Goal: Task Accomplishment & Management: Manage account settings

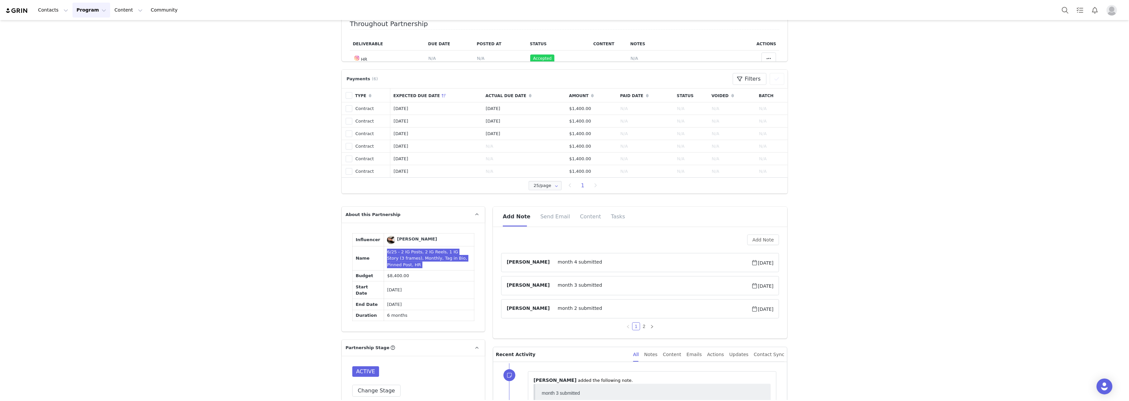
scroll to position [265, 0]
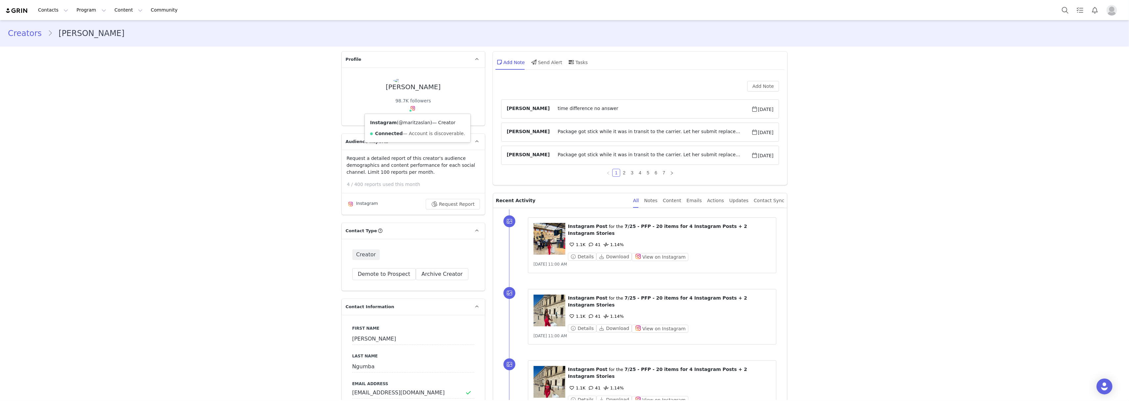
click at [409, 122] on link "@maritzaslan" at bounding box center [415, 122] width 32 height 5
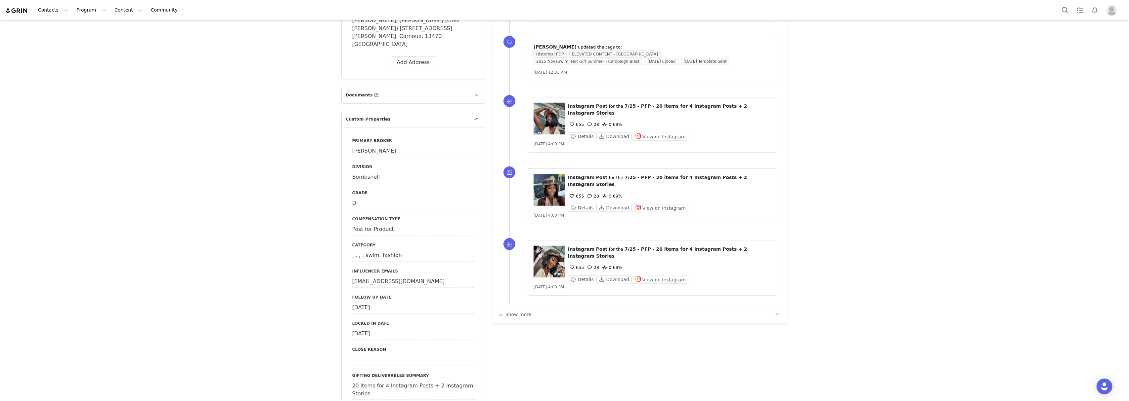
scroll to position [705, 0]
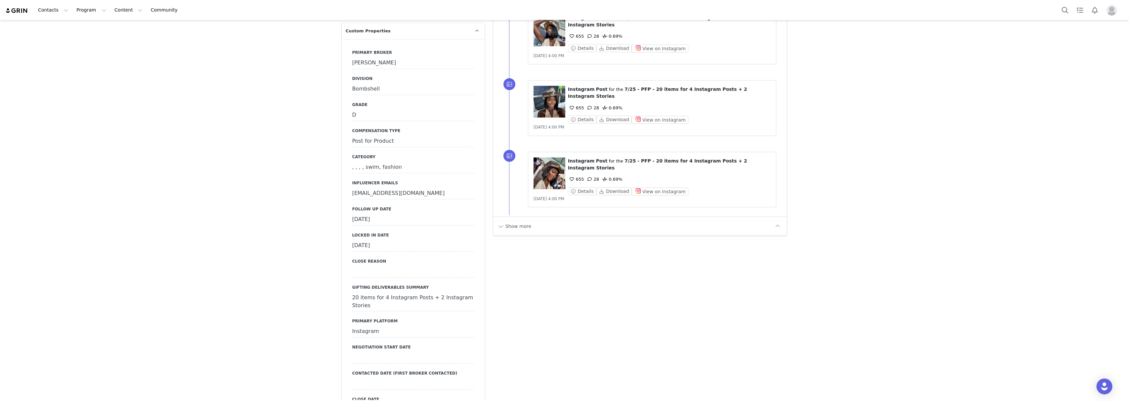
click at [386, 214] on div "August 27th, 2025" at bounding box center [413, 220] width 122 height 12
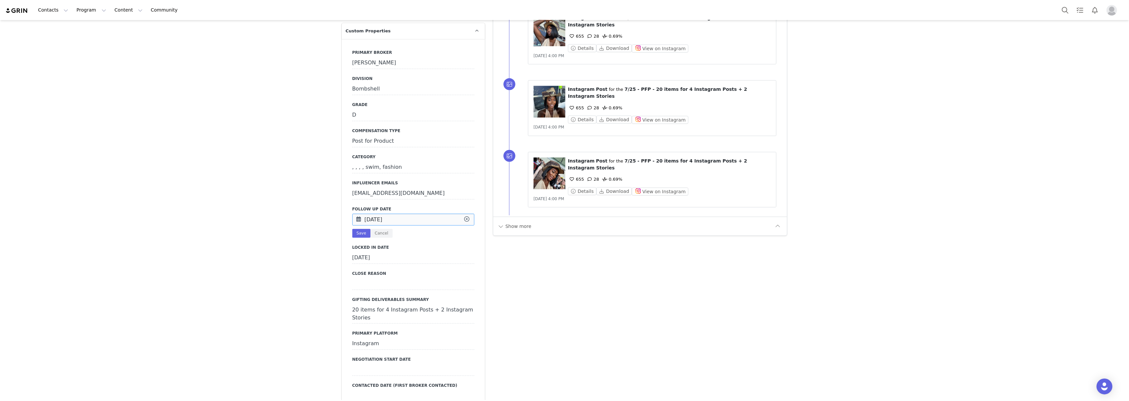
click at [386, 214] on input "Aug 27 2025" at bounding box center [413, 220] width 122 height 12
click at [443, 232] on button "Next Month" at bounding box center [444, 230] width 3 height 5
click at [401, 313] on span "1" at bounding box center [403, 311] width 8 height 8
type input "[DATE]"
click at [353, 229] on button "Save" at bounding box center [361, 233] width 18 height 9
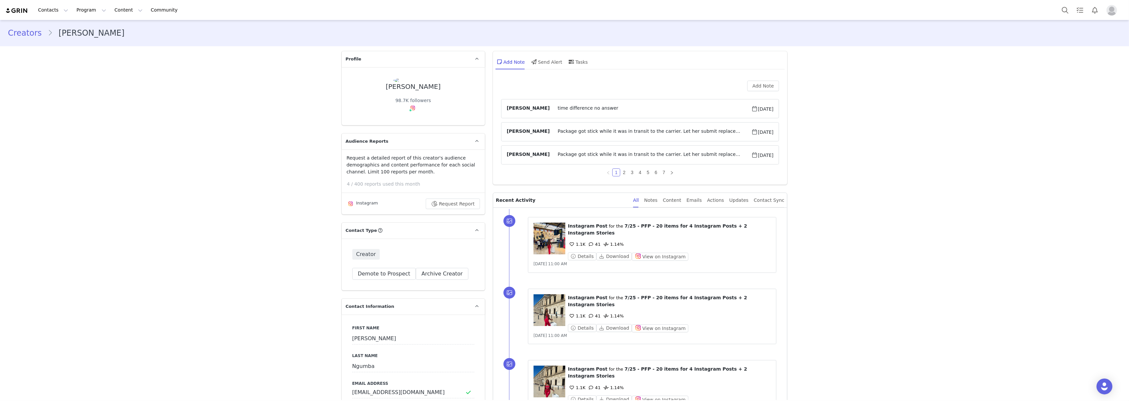
scroll to position [0, 0]
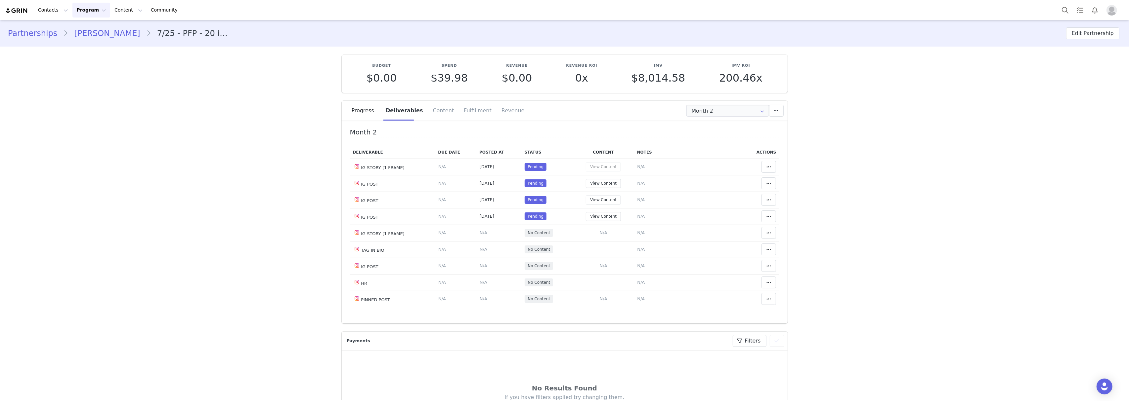
click at [713, 101] on div "Progress: Deliverables Content Fulfillment Revenue" at bounding box center [570, 111] width 436 height 20
click at [712, 109] on input "Month 2" at bounding box center [727, 111] width 83 height 12
click at [708, 164] on li "All Months" at bounding box center [727, 162] width 89 height 11
type input "All"
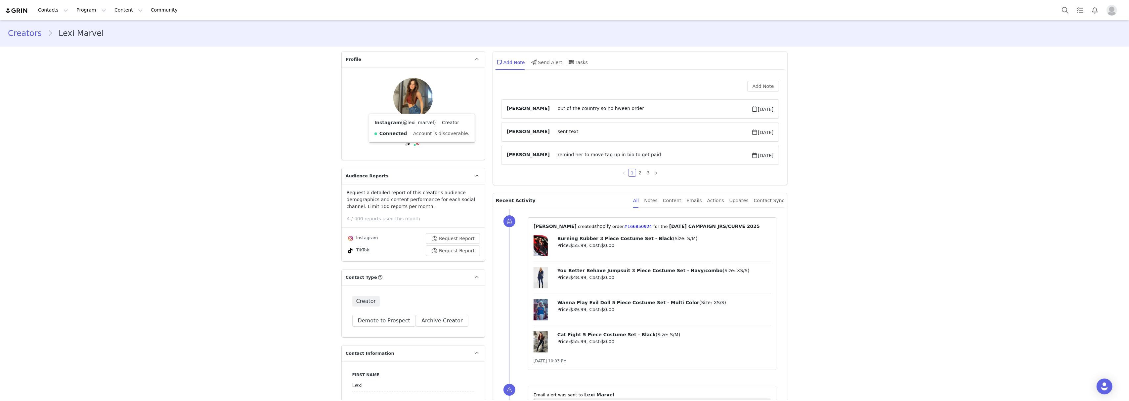
click at [413, 122] on link "@lexi_marvel" at bounding box center [418, 122] width 31 height 5
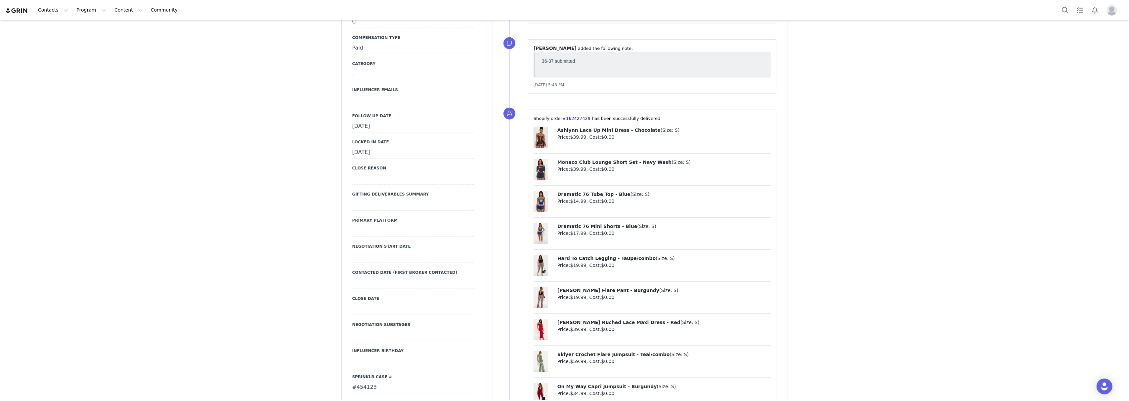
scroll to position [838, 0]
click at [384, 120] on div "September 3rd, 2025" at bounding box center [413, 126] width 122 height 12
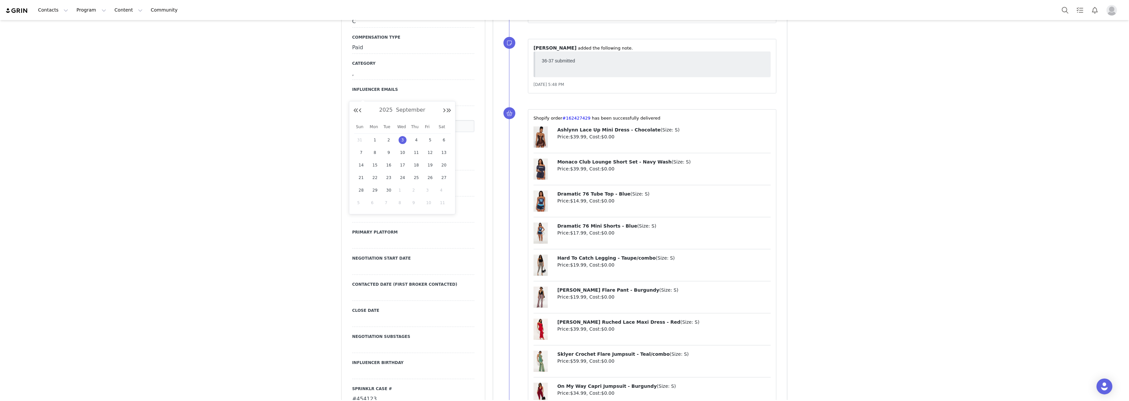
click at [400, 190] on span "1" at bounding box center [403, 191] width 8 height 8
type input "[DATE]"
click at [358, 136] on button "Save" at bounding box center [361, 140] width 18 height 9
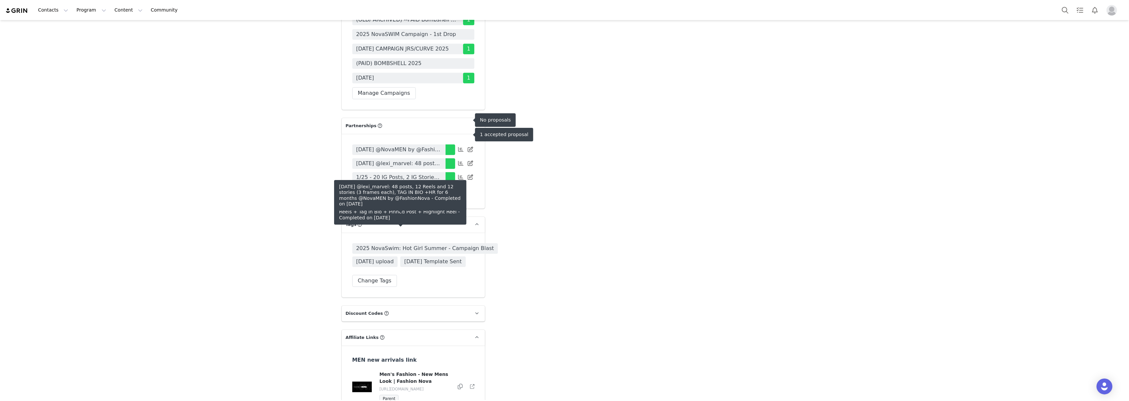
scroll to position [2072, 0]
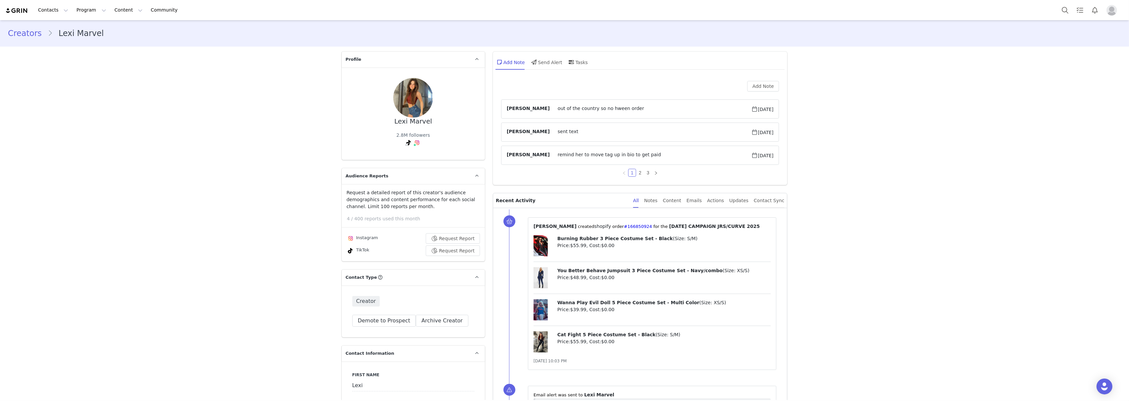
scroll to position [309, 0]
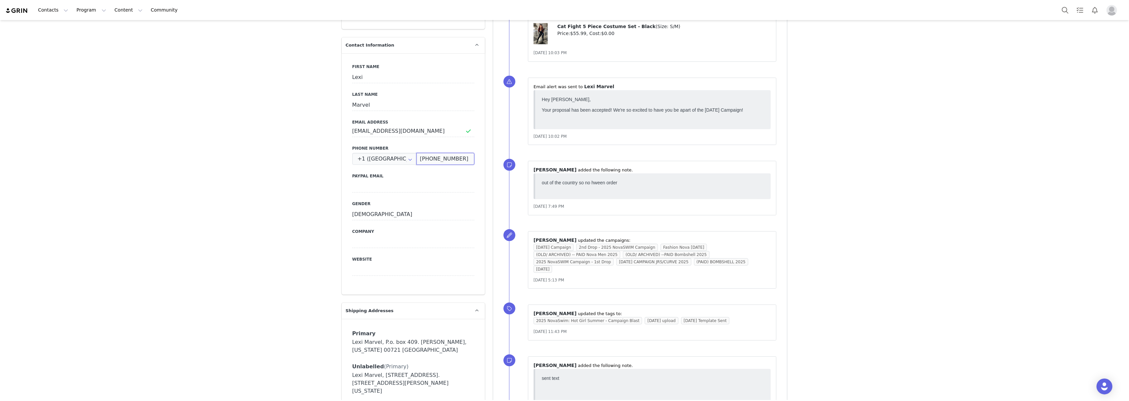
click at [437, 153] on input "[PHONE_NUMBER]" at bounding box center [445, 159] width 58 height 12
click at [437, 153] on input "(808) 213-4207" at bounding box center [445, 159] width 58 height 12
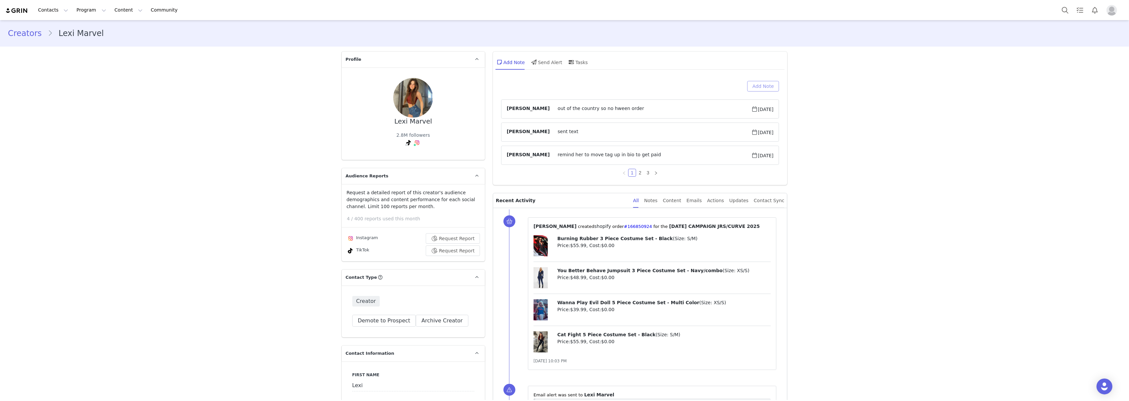
click at [761, 87] on button "Add Note" at bounding box center [763, 86] width 32 height 11
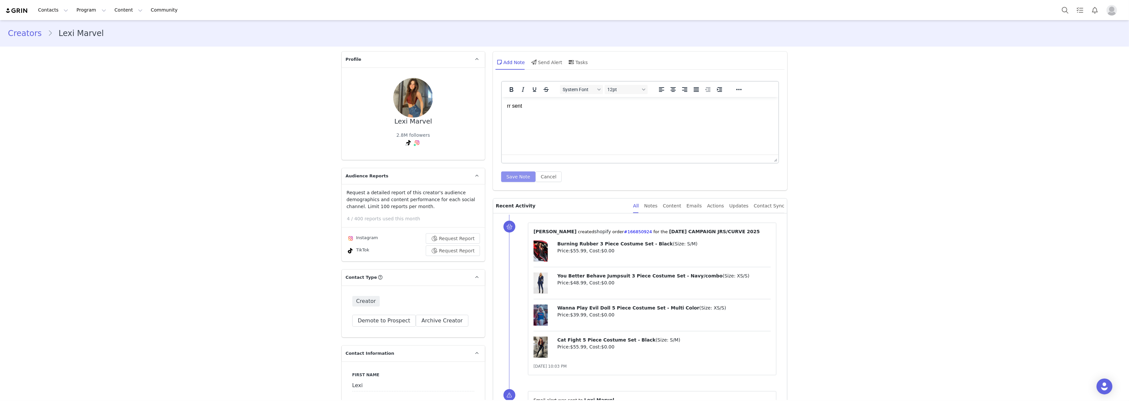
click at [507, 181] on button "Save Note" at bounding box center [518, 177] width 34 height 11
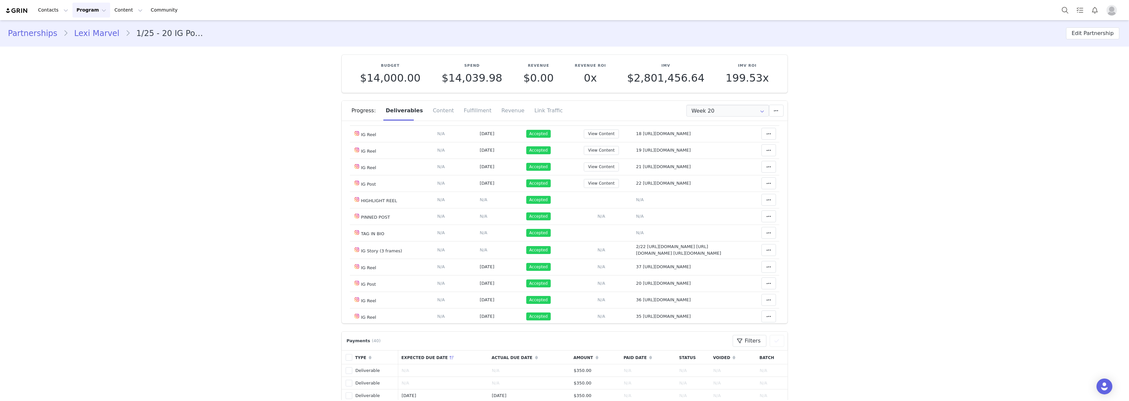
scroll to position [407, 0]
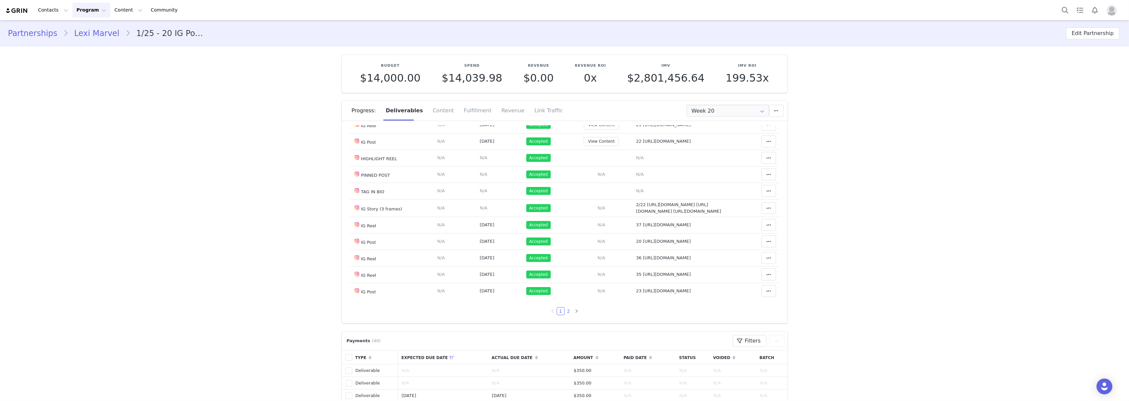
click at [565, 311] on link "2" at bounding box center [568, 311] width 7 height 7
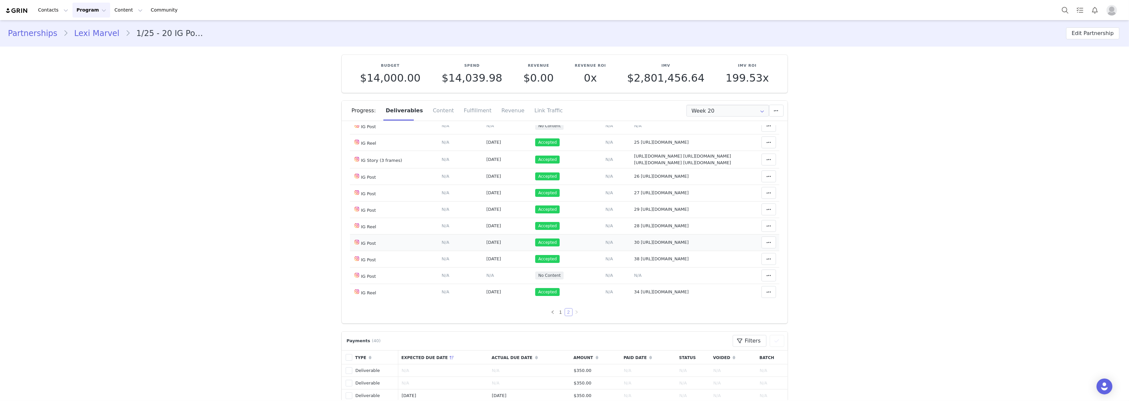
scroll to position [164, 0]
click at [638, 259] on span "38 https://www.instagram.com/p/DNQzMHIJHNk/?img_index=1" at bounding box center [661, 258] width 55 height 5
type textarea "38 https://www.instagram.com/p/DNQzMHIJHNk/?img_index=1"
drag, startPoint x: 622, startPoint y: 186, endPoint x: 655, endPoint y: 191, distance: 33.9
click at [655, 191] on textarea "38 https://www.instagram.com/p/DNQzMHIJHNk/?img_index=1" at bounding box center [676, 199] width 130 height 40
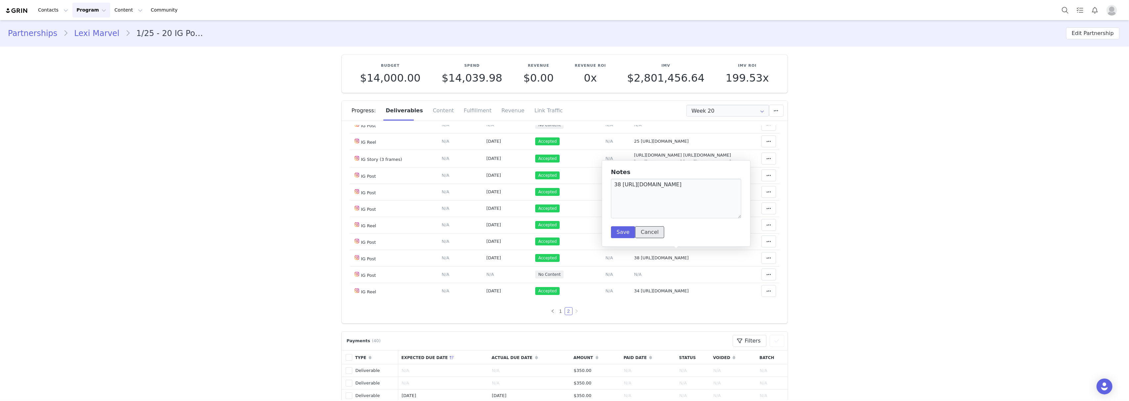
click at [652, 235] on button "Cancel" at bounding box center [649, 233] width 29 height 12
click at [634, 274] on span "N/A" at bounding box center [638, 274] width 8 height 5
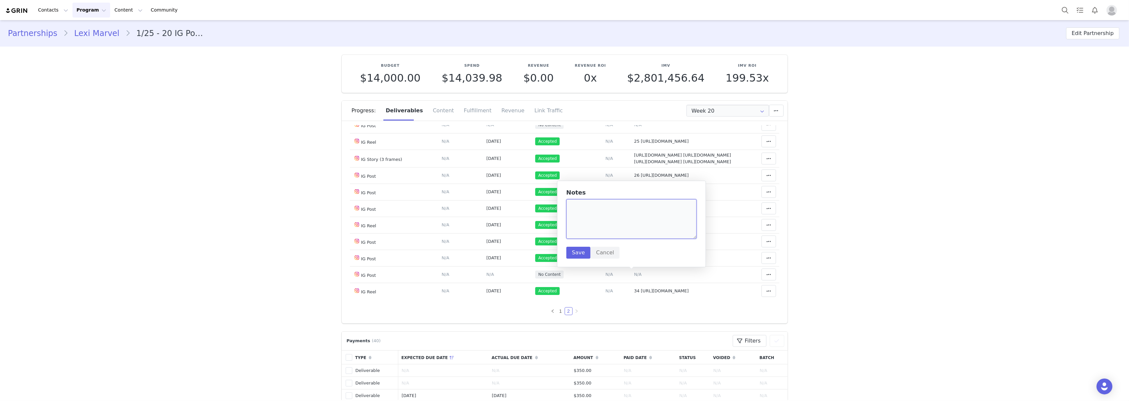
click at [613, 228] on textarea at bounding box center [631, 219] width 130 height 40
paste textarea "https://www.instagram.com/p/DO_pR0bjwSY/?img_index=1"
type textarea "39 https://www.instagram.com/p/DO_pR0bjwSY/?img_index=1"
click at [574, 257] on button "Save" at bounding box center [578, 253] width 24 height 12
click at [486, 277] on span "N/A" at bounding box center [490, 274] width 8 height 5
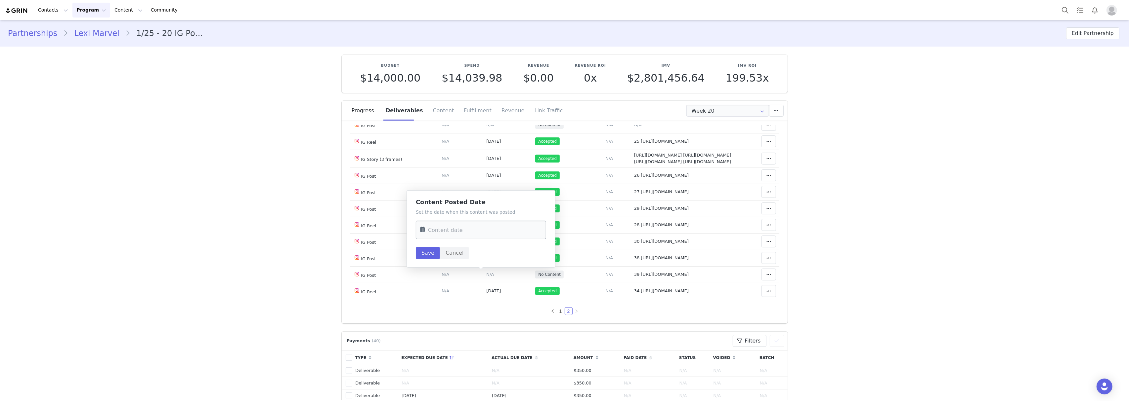
click at [469, 233] on input "text" at bounding box center [481, 230] width 130 height 19
click at [426, 253] on button "Previous Month" at bounding box center [426, 252] width 3 height 5
click at [486, 321] on span "25" at bounding box center [483, 320] width 8 height 8
type input "Sep 25 2025"
click at [433, 254] on button "Save" at bounding box center [428, 253] width 24 height 12
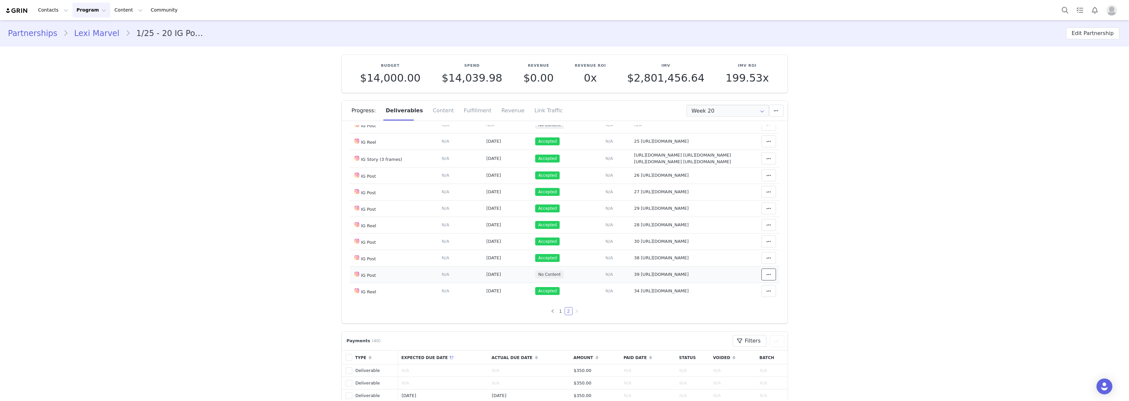
click at [765, 272] on span at bounding box center [769, 275] width 8 height 8
click at [731, 274] on div "Mark as Accepted" at bounding box center [706, 275] width 82 height 15
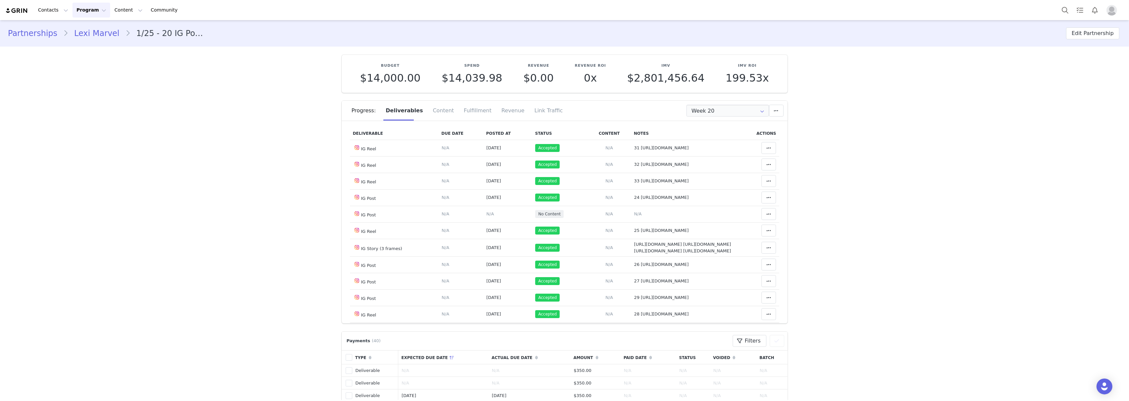
scroll to position [0, 0]
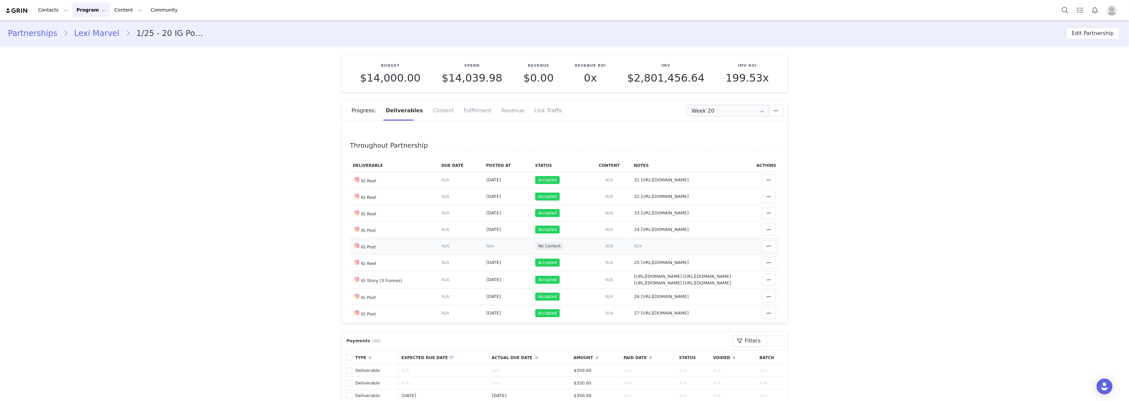
click at [635, 246] on span "N/A" at bounding box center [638, 246] width 8 height 5
click at [613, 190] on textarea at bounding box center [631, 192] width 130 height 40
paste textarea "https://www.instagram.com/p/DPHbB3cgHH6/?img_index=1"
type textarea "40 https://www.instagram.com/p/DPHbB3cgHH6/?img_index=1"
click at [573, 227] on button "Save" at bounding box center [578, 226] width 24 height 12
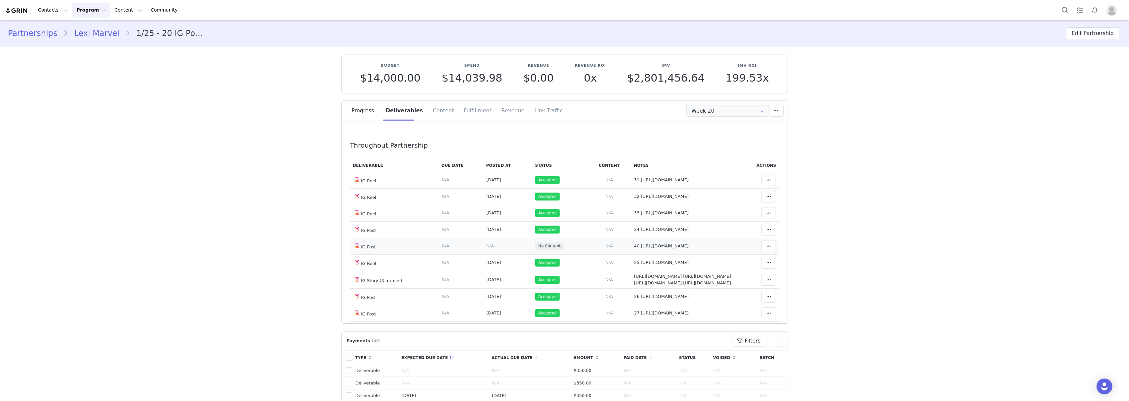
click at [484, 249] on td "Content Posted Date Set the date when this content was posted Save Cancel N/A" at bounding box center [507, 246] width 49 height 17
click at [486, 249] on span "N/A" at bounding box center [490, 246] width 8 height 5
click at [475, 207] on input "text" at bounding box center [481, 203] width 130 height 19
click at [425, 257] on span "28" at bounding box center [428, 256] width 8 height 8
type input "Sep 28 2025"
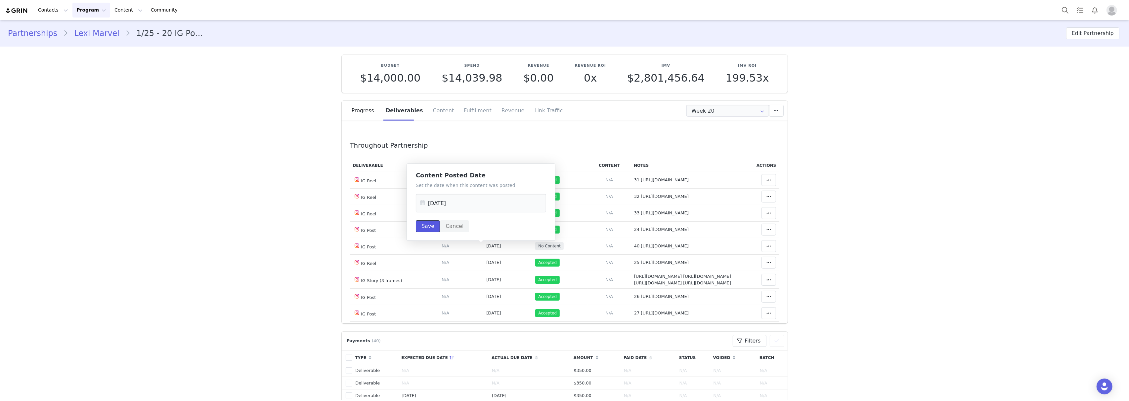
click at [429, 227] on button "Save" at bounding box center [428, 227] width 24 height 12
click at [765, 248] on span at bounding box center [769, 246] width 8 height 8
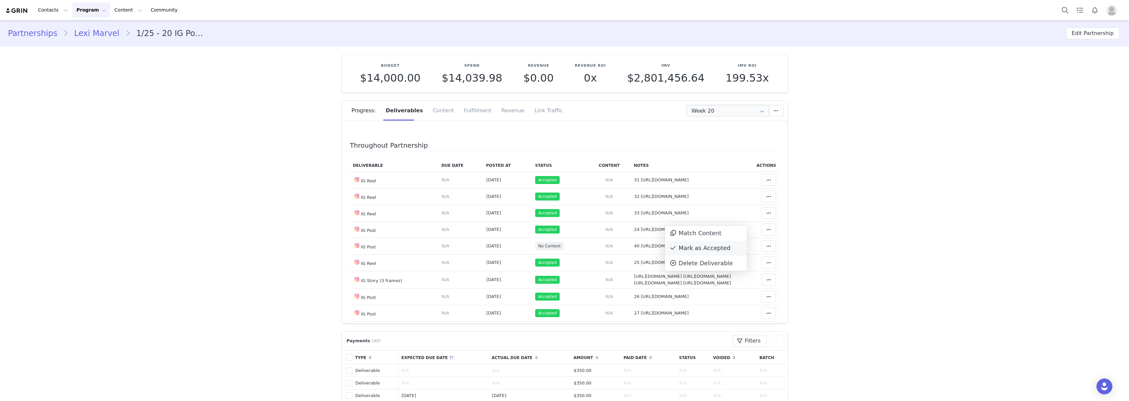
click at [723, 252] on div "Mark as Accepted" at bounding box center [706, 248] width 82 height 15
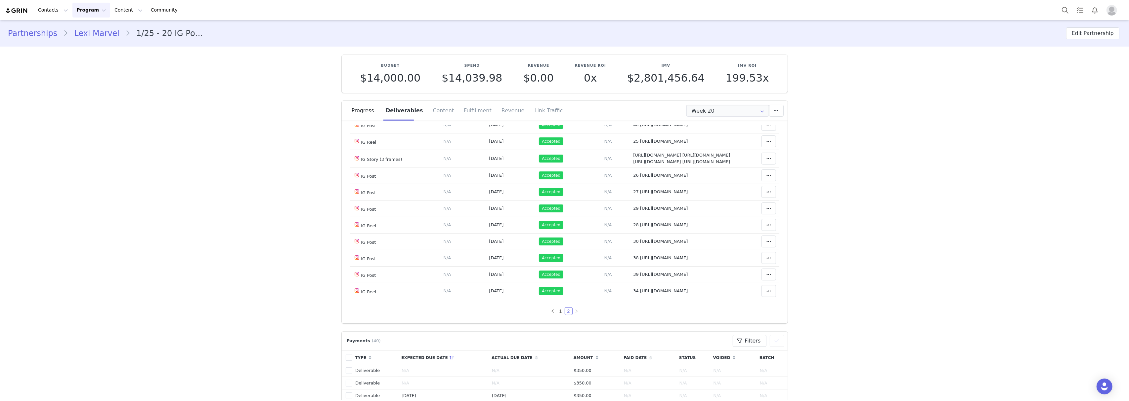
scroll to position [167, 0]
click at [557, 310] on link "1" at bounding box center [560, 311] width 7 height 7
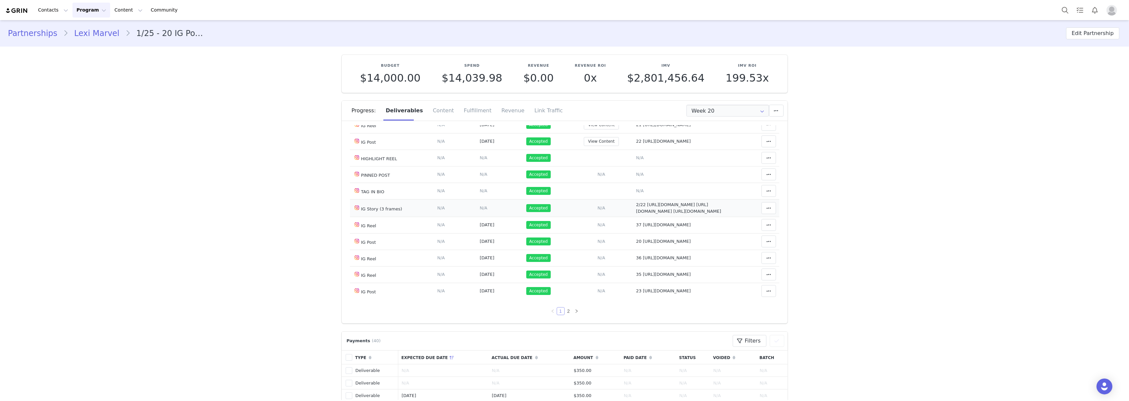
scroll to position [407, 0]
click at [565, 313] on link "2" at bounding box center [568, 311] width 7 height 7
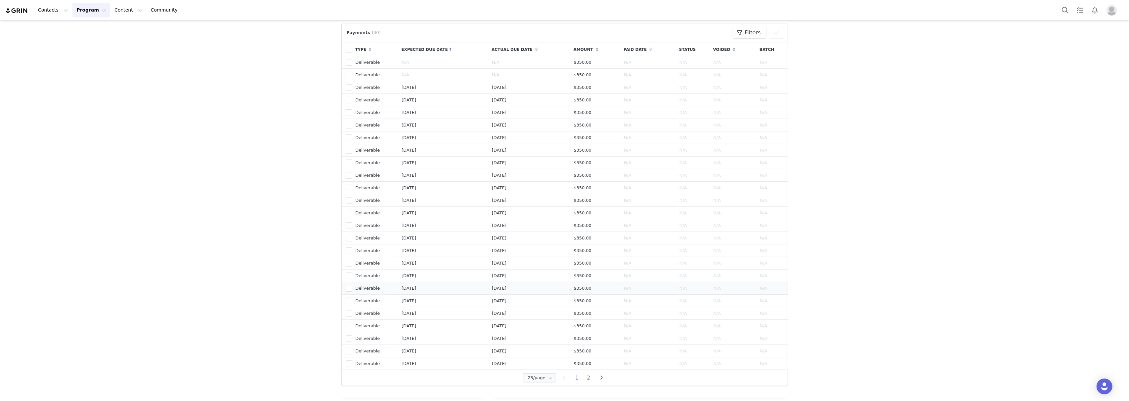
scroll to position [573, 0]
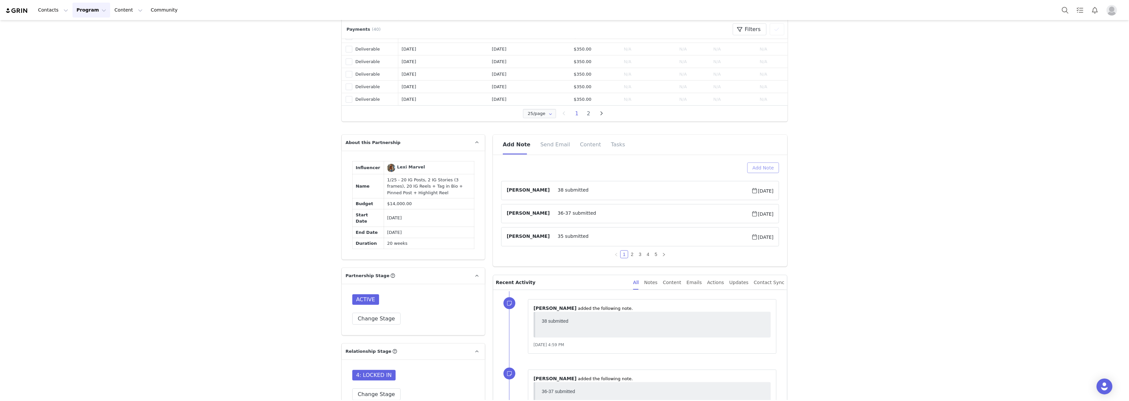
click at [760, 167] on button "Add Note" at bounding box center [763, 168] width 32 height 11
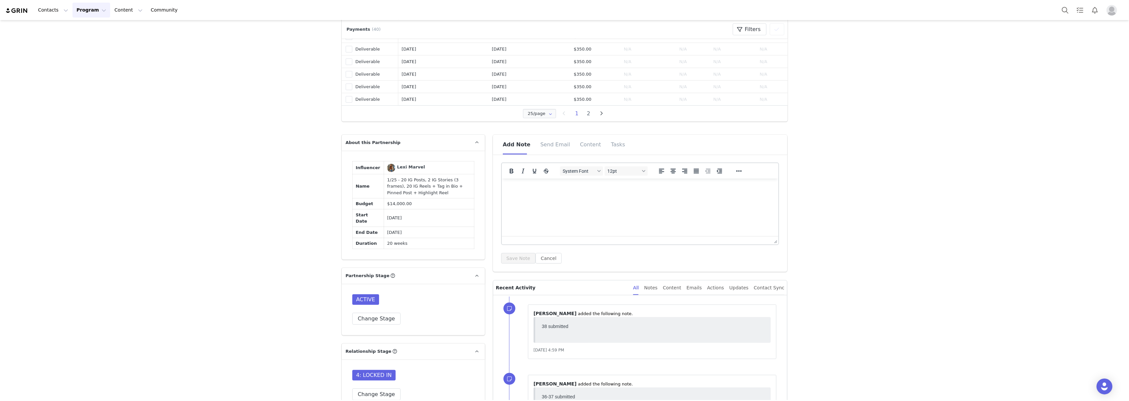
scroll to position [0, 0]
click at [540, 196] on html at bounding box center [639, 188] width 277 height 18
click at [506, 262] on button "Save Note" at bounding box center [518, 258] width 34 height 11
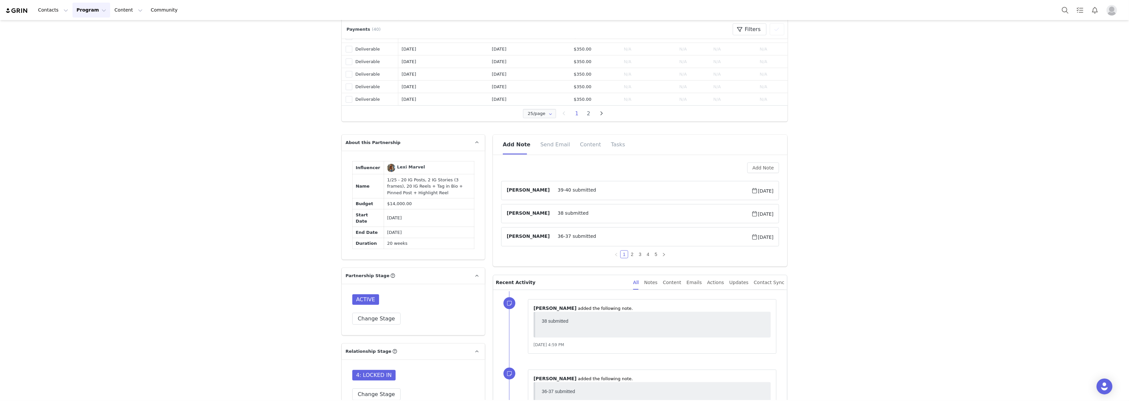
click at [423, 199] on td "1/25 - 20 IG Posts, 2 IG Stories (3 frames), 20 IG Reels + Tag in Bio + Pinned …" at bounding box center [429, 187] width 90 height 24
copy td "1/25 - 20 IG Posts, 2 IG Stories (3 frames), 20 IG Reels + Tag in Bio + Pinned …"
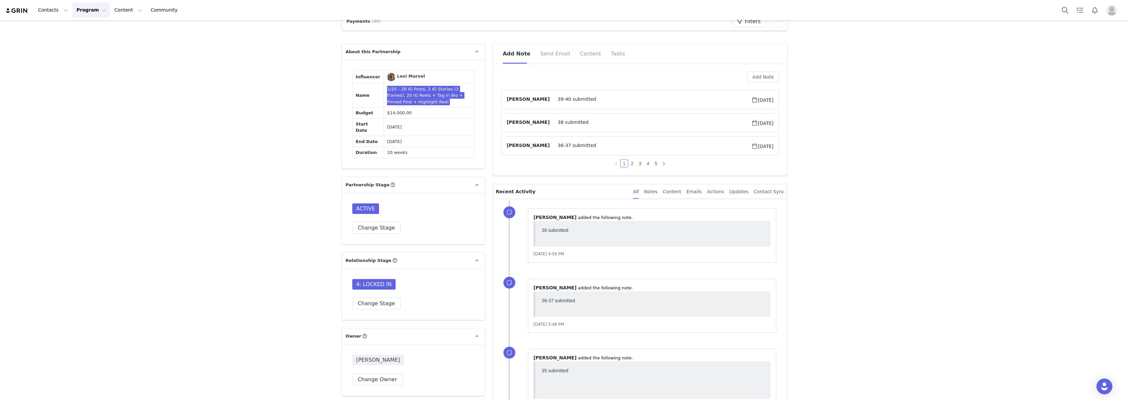
scroll to position [838, 0]
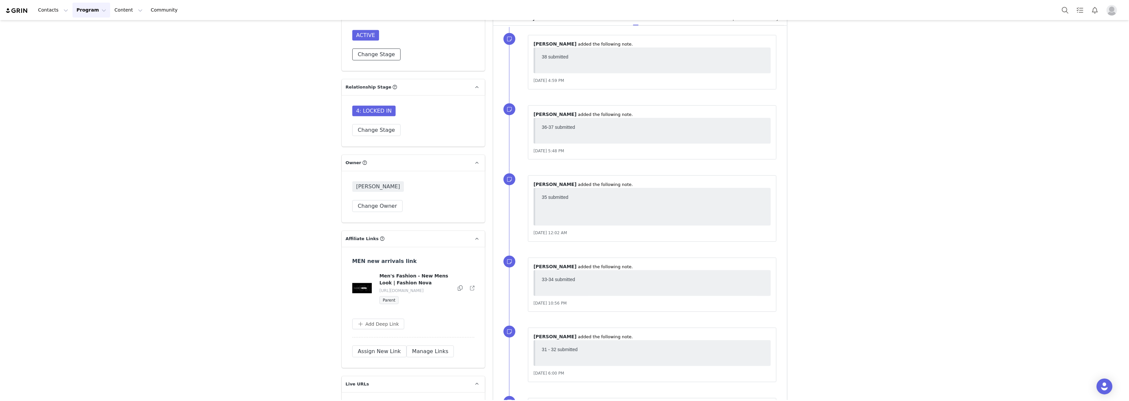
click at [376, 61] on button "Change Stage" at bounding box center [376, 55] width 49 height 12
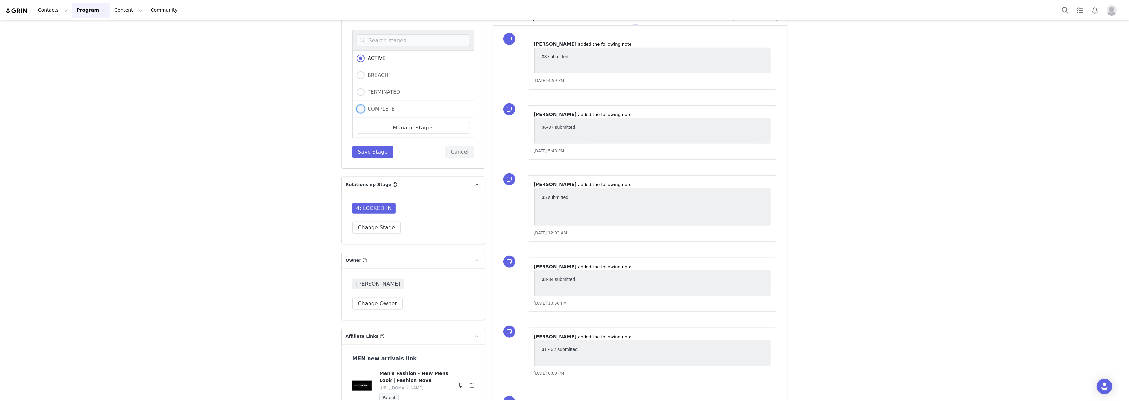
click at [387, 114] on label "COMPLETE" at bounding box center [376, 109] width 38 height 9
click at [364, 114] on input "COMPLETE" at bounding box center [361, 109] width 8 height 9
radio input "true"
radio input "false"
radio input "true"
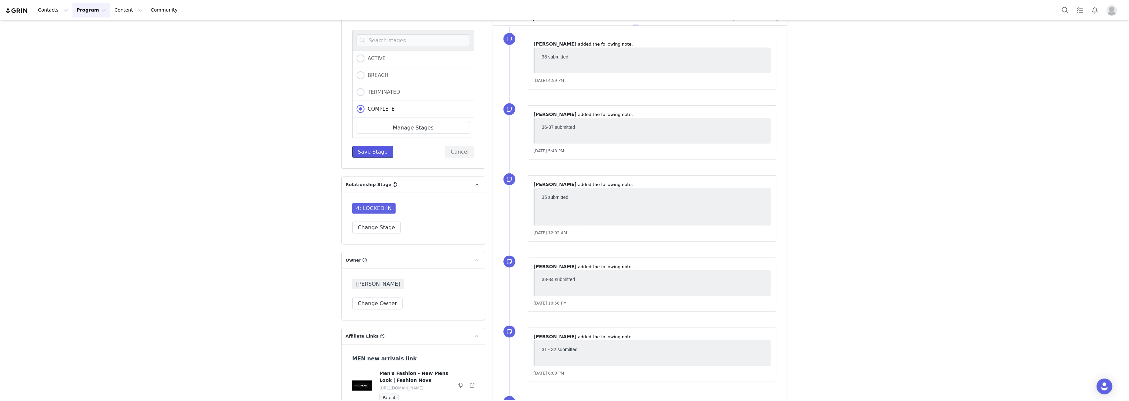
click at [365, 158] on button "Save Stage" at bounding box center [372, 152] width 41 height 12
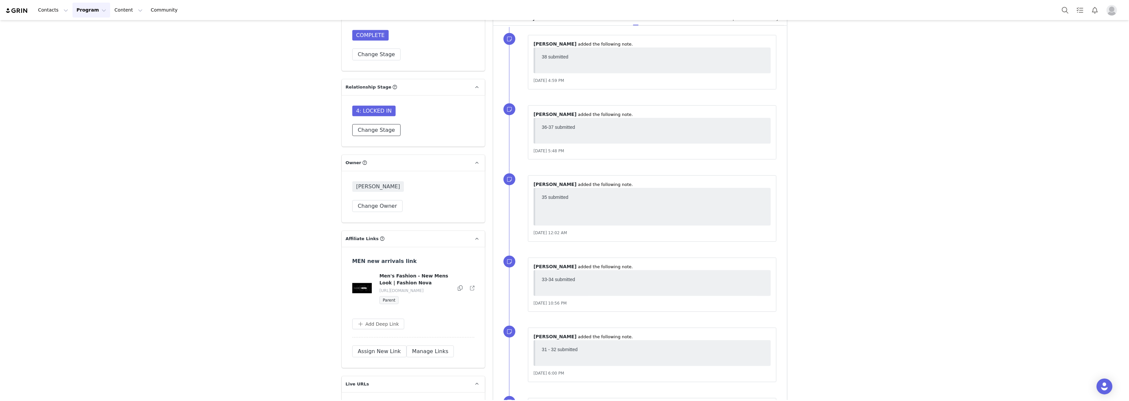
click at [376, 136] on button "Change Stage" at bounding box center [376, 130] width 49 height 12
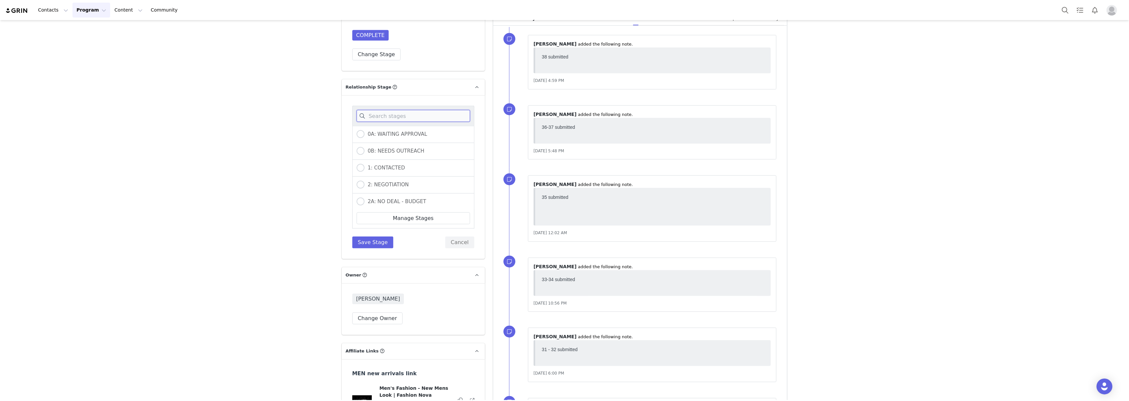
click at [381, 122] on input at bounding box center [413, 116] width 113 height 12
type input "re"
click at [393, 171] on span "5A: REVIEW REQUEST" at bounding box center [393, 168] width 58 height 6
click at [364, 173] on input "5A: REVIEW REQUEST" at bounding box center [361, 168] width 8 height 9
radio input "true"
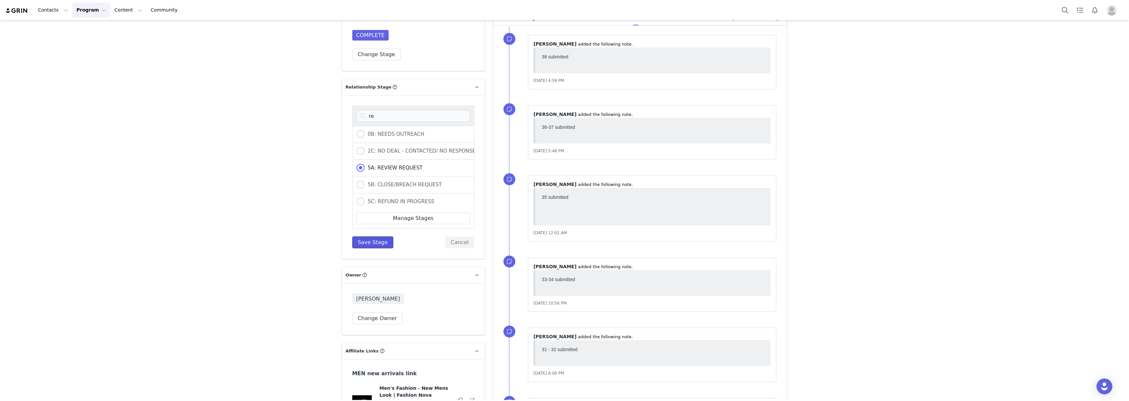
click at [363, 249] on button "Save Stage" at bounding box center [372, 243] width 41 height 12
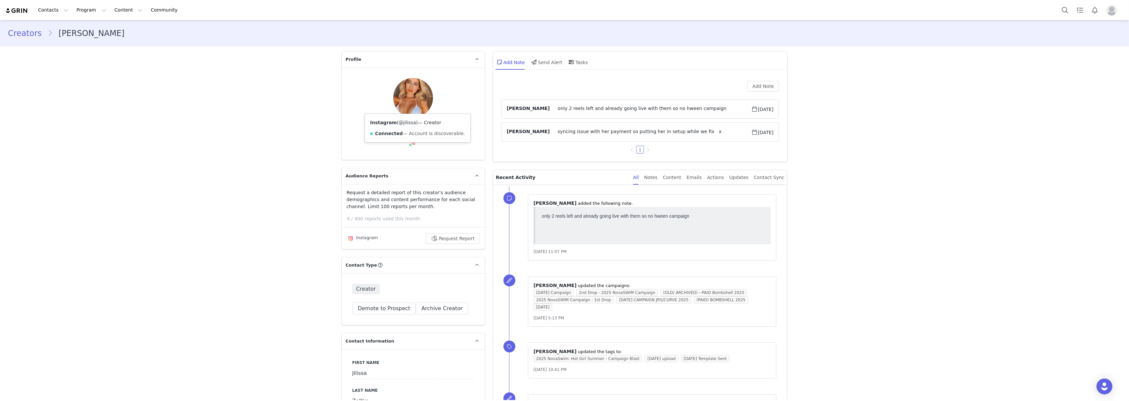
click at [407, 123] on link "@jilissa" at bounding box center [408, 122] width 18 height 5
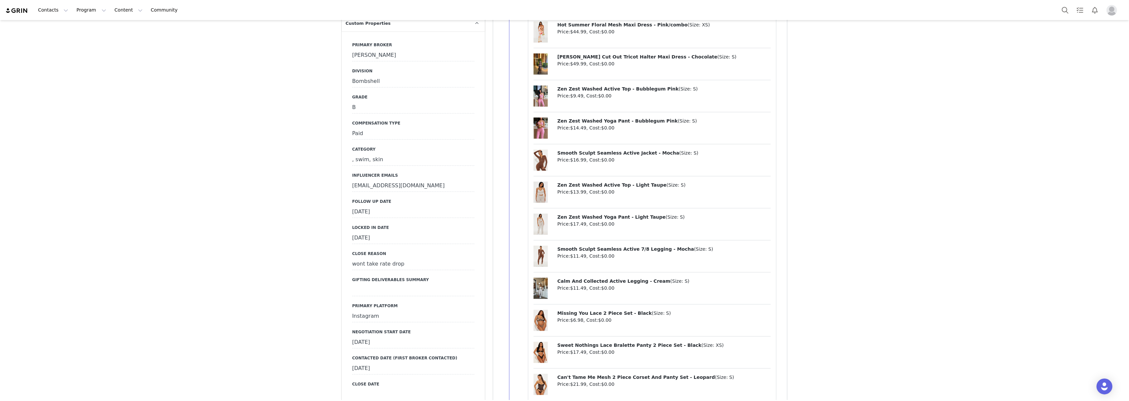
scroll to position [705, 0]
click at [383, 207] on div "[DATE]" at bounding box center [413, 213] width 122 height 12
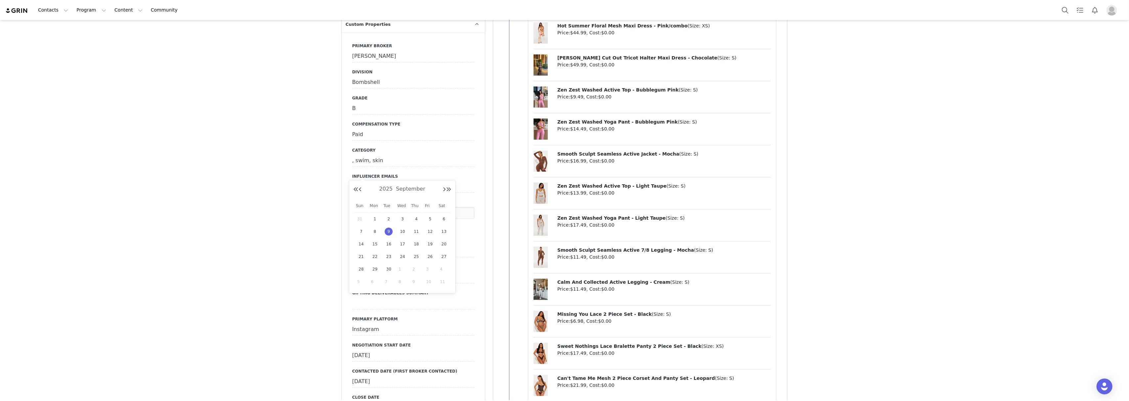
click at [400, 269] on span "1" at bounding box center [403, 270] width 8 height 8
type input "[DATE]"
click at [356, 223] on button "Save" at bounding box center [361, 227] width 18 height 9
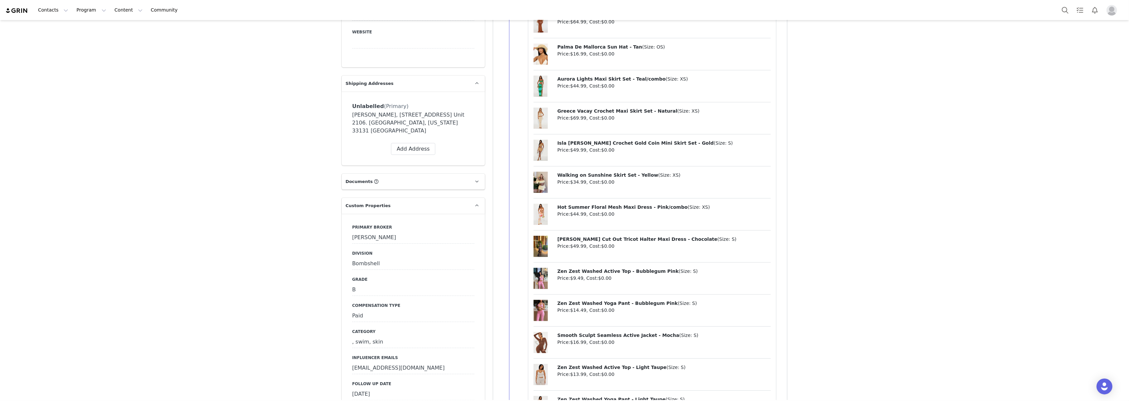
scroll to position [0, 0]
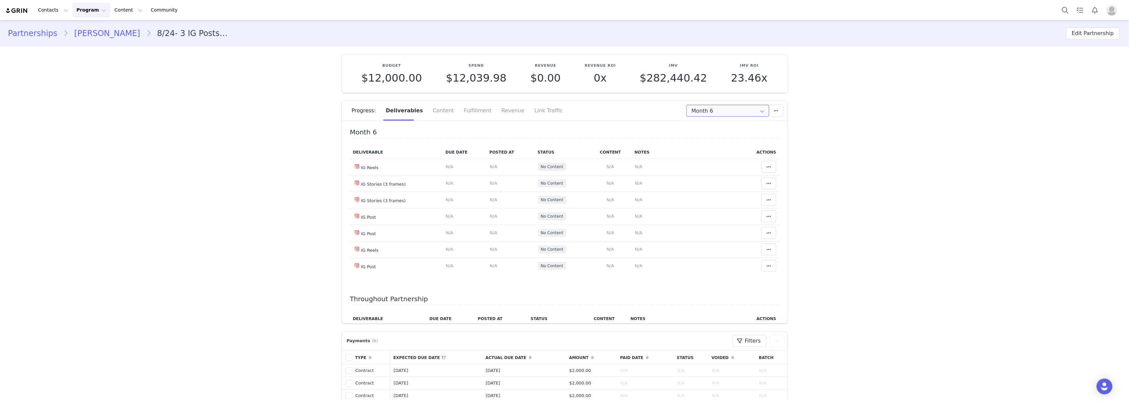
click at [702, 111] on input "Month 6" at bounding box center [727, 111] width 83 height 12
click at [693, 197] on li "All Months" at bounding box center [727, 195] width 89 height 11
type input "All"
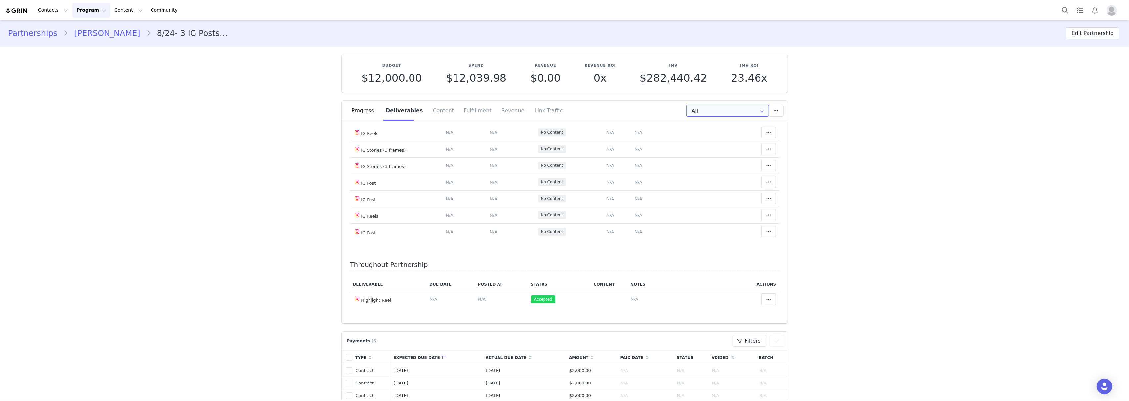
scroll to position [956, 0]
click at [663, 67] on span "https://www.instagram.com/p/DM5xzXGNQDT/" at bounding box center [658, 65] width 48 height 5
type textarea "https://www.instagram.com/p/DM5xzXGNQDT/"
click at [660, 243] on textarea "https://www.instagram.com/p/DM5xzXGNQDT/" at bounding box center [672, 228] width 130 height 40
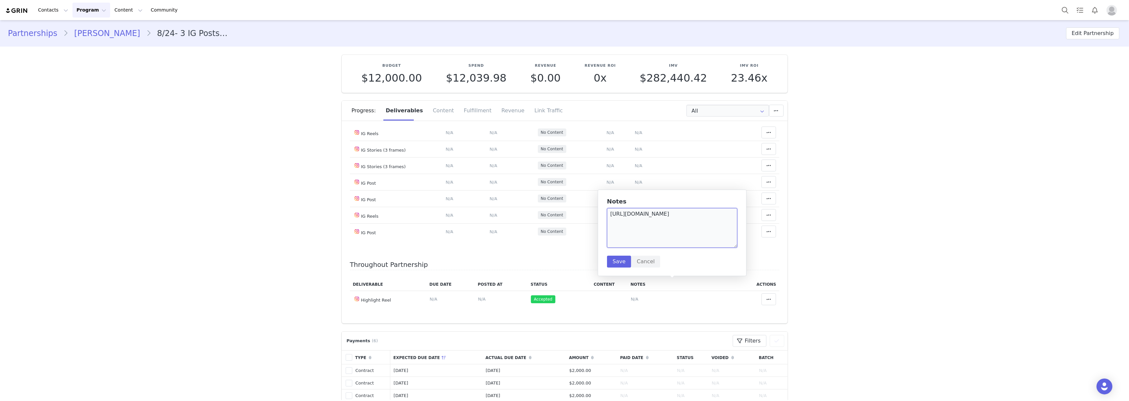
click at [660, 243] on textarea "https://www.instagram.com/p/DM5xzXGNQDT/" at bounding box center [672, 228] width 130 height 40
click at [637, 265] on button "Cancel" at bounding box center [645, 262] width 29 height 12
click at [635, 185] on span "N/A" at bounding box center [639, 182] width 8 height 5
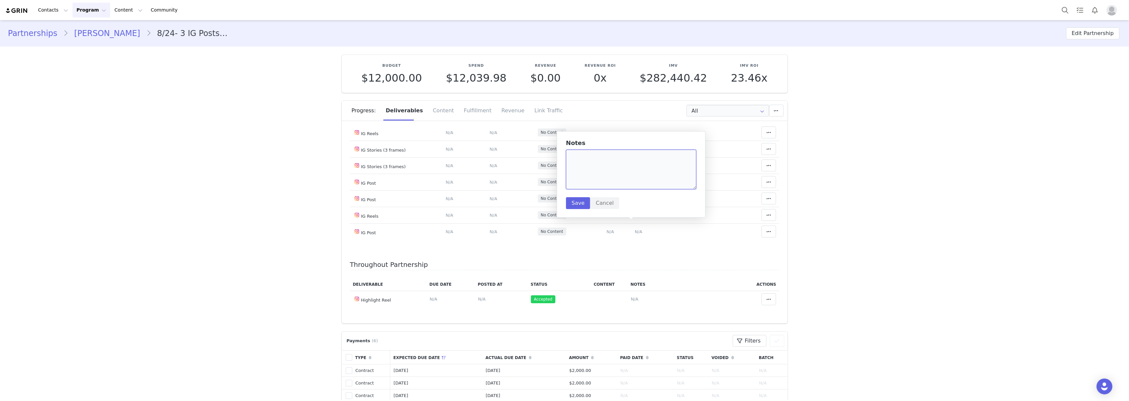
click at [597, 171] on textarea at bounding box center [631, 170] width 130 height 40
paste textarea "https://www.instagram.com/p/DNwNPgu3HB0/?img_index=1"
type textarea "https://www.instagram.com/p/DNwNPgu3HB0/?img_index=1"
click at [585, 208] on button "Save" at bounding box center [578, 203] width 24 height 12
click at [489, 185] on span "N/A" at bounding box center [493, 182] width 8 height 5
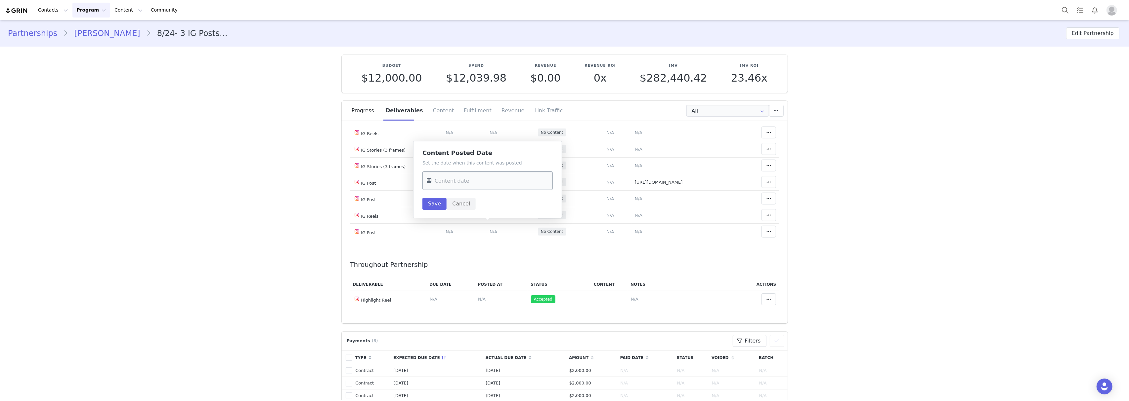
click at [476, 184] on input "text" at bounding box center [487, 181] width 130 height 19
click at [433, 202] on button "Previous Month" at bounding box center [433, 203] width 3 height 5
click at [435, 203] on div "2025 September" at bounding box center [476, 203] width 98 height 10
drag, startPoint x: 435, startPoint y: 203, endPoint x: 441, endPoint y: 202, distance: 6.7
click at [435, 203] on button "Previous Month" at bounding box center [433, 203] width 3 height 5
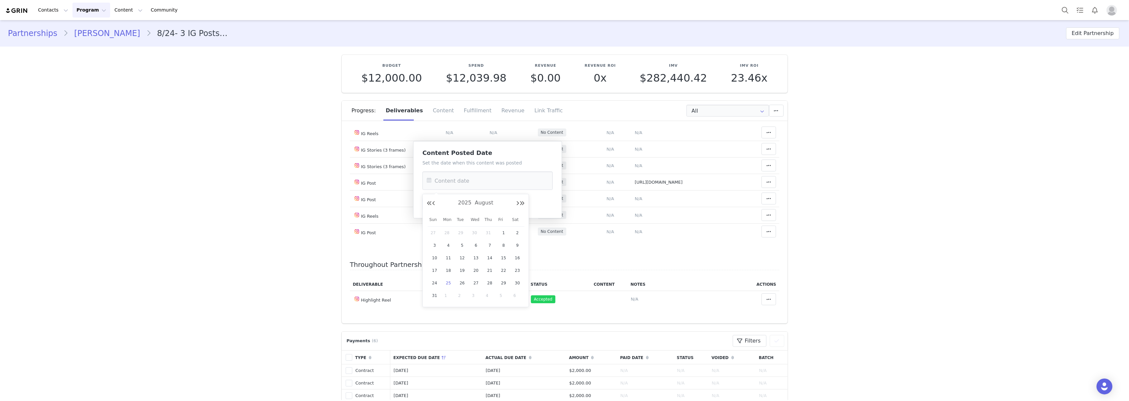
click at [447, 285] on span "25" at bounding box center [448, 283] width 8 height 8
type input "Aug 25 2025"
click at [441, 204] on button "Save" at bounding box center [434, 204] width 24 height 12
click at [766, 190] on td "Match Content Mark as Accepted Delete Deliverable This will unlink any content,…" at bounding box center [759, 182] width 40 height 17
click at [765, 188] on button at bounding box center [768, 182] width 15 height 12
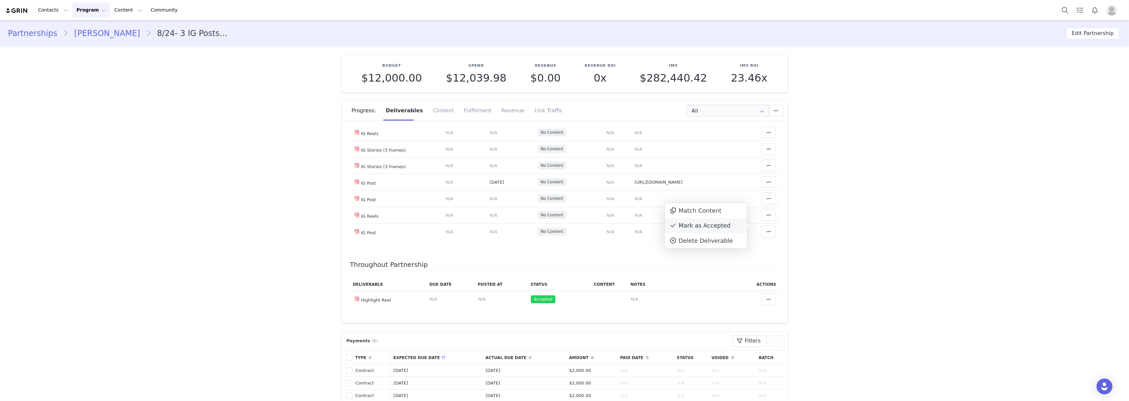
click at [702, 229] on div "Mark as Accepted" at bounding box center [706, 226] width 82 height 15
click at [635, 201] on span "N/A" at bounding box center [639, 198] width 8 height 5
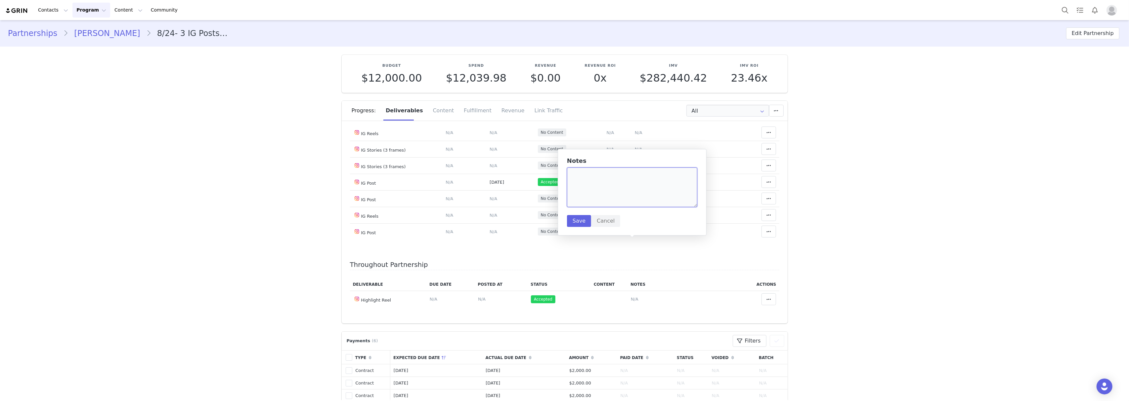
click at [606, 186] on textarea at bounding box center [632, 188] width 130 height 40
paste textarea "https://www.instagram.com/p/DOKGC67jfli/?img_index=1"
type textarea "https://www.instagram.com/p/DOKGC67jfli/?img_index=1"
click at [581, 224] on button "Save" at bounding box center [579, 221] width 24 height 12
click at [489, 201] on span "N/A" at bounding box center [493, 198] width 8 height 5
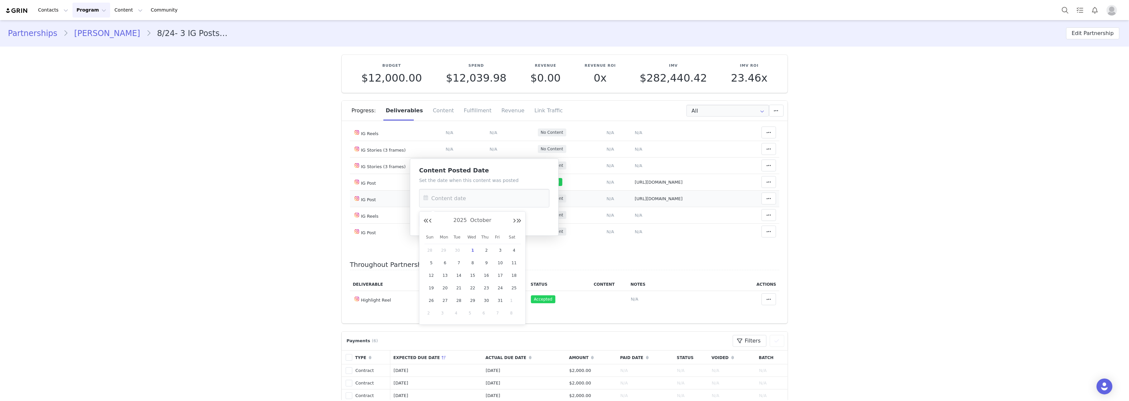
click at [474, 193] on input "text" at bounding box center [484, 198] width 130 height 19
click at [432, 220] on div "2025 October" at bounding box center [472, 221] width 98 height 10
click at [430, 219] on button "Previous Month" at bounding box center [430, 221] width 3 height 5
click at [486, 252] on span "4" at bounding box center [487, 251] width 8 height 8
type input "[DATE]"
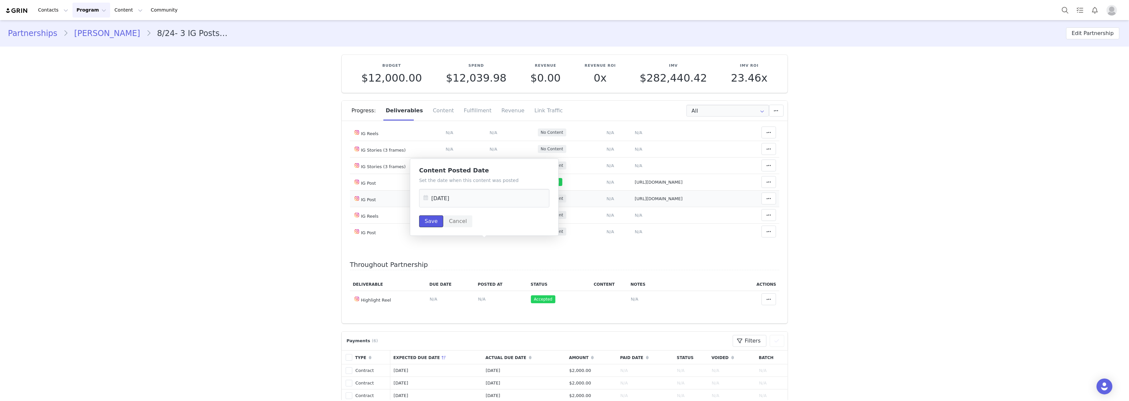
click at [435, 226] on button "Save" at bounding box center [431, 222] width 24 height 12
click at [766, 201] on icon at bounding box center [768, 198] width 5 height 5
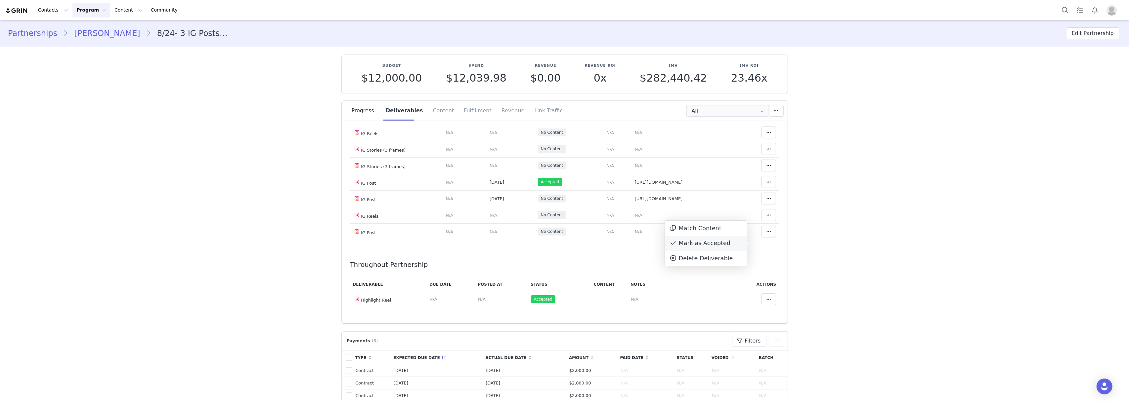
click at [709, 243] on div "Mark as Accepted" at bounding box center [706, 243] width 82 height 15
click at [635, 234] on span "N/A" at bounding box center [639, 232] width 8 height 5
click at [596, 220] on textarea at bounding box center [632, 222] width 130 height 40
paste textarea "https://www.instagram.com/p/DOW1u3tDkcb/?img_index=1"
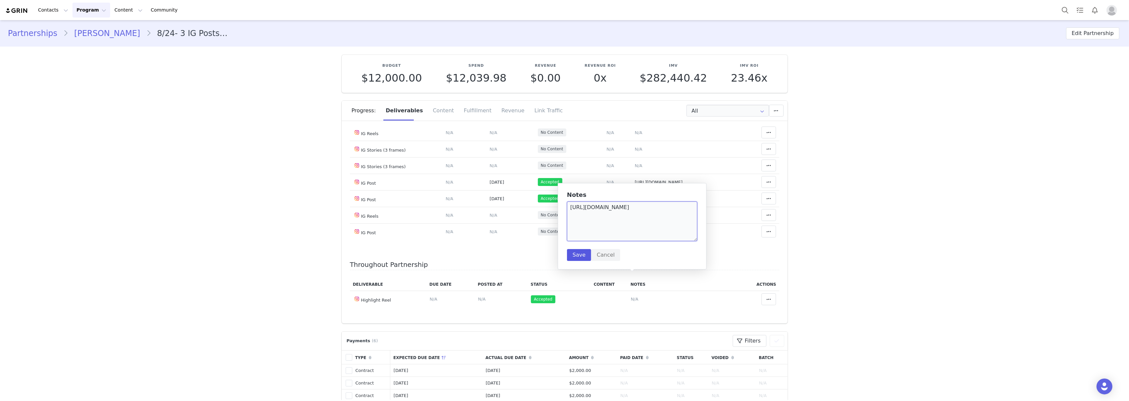
type textarea "https://www.instagram.com/p/DOW1u3tDkcb/?img_index=1"
click at [577, 258] on button "Save" at bounding box center [579, 255] width 24 height 12
click at [489, 234] on span "N/A" at bounding box center [493, 232] width 8 height 5
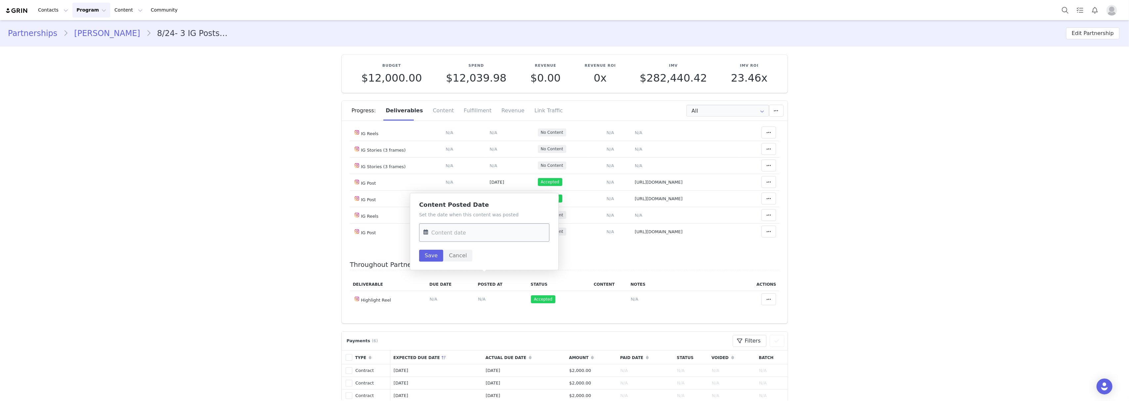
click at [476, 237] on input "text" at bounding box center [484, 233] width 130 height 19
click at [430, 255] on button "Previous Month" at bounding box center [430, 255] width 3 height 5
click at [459, 298] on span "9" at bounding box center [459, 298] width 8 height 8
type input "Sep 09 2025"
click at [428, 255] on button "Save" at bounding box center [431, 256] width 24 height 12
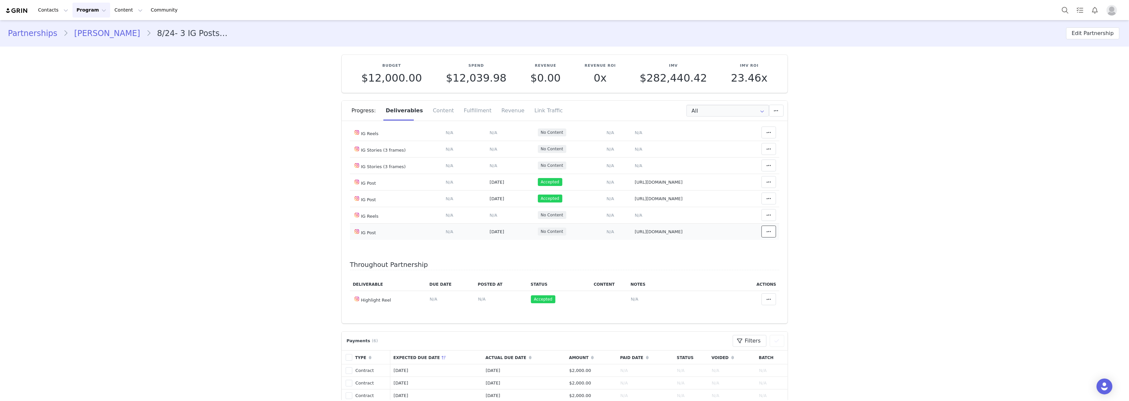
click at [765, 236] on span at bounding box center [769, 232] width 8 height 8
click at [713, 276] on div "Mark as Accepted" at bounding box center [706, 278] width 82 height 15
click at [635, 135] on span "N/A" at bounding box center [639, 132] width 8 height 5
click at [578, 117] on textarea at bounding box center [632, 120] width 130 height 40
paste textarea "https://www.instagram.com/p/DO62Kp8jtLF/"
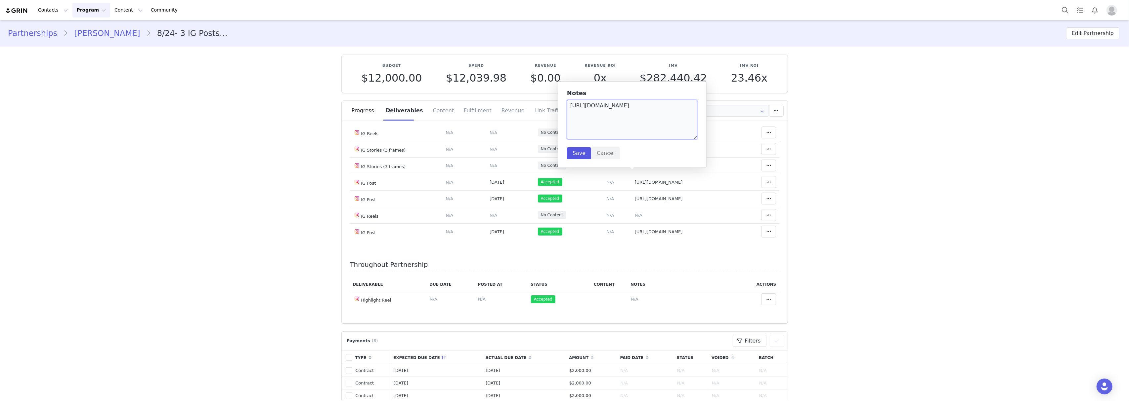
type textarea "https://www.instagram.com/p/DO62Kp8jtLF/"
click at [571, 148] on button "Save" at bounding box center [579, 154] width 24 height 12
click at [489, 135] on span "N/A" at bounding box center [493, 132] width 8 height 5
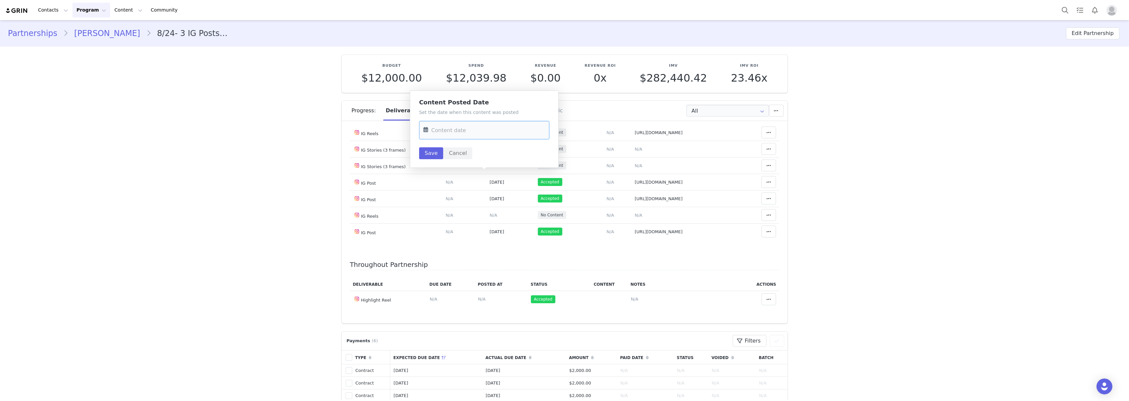
click at [483, 131] on input "text" at bounding box center [484, 130] width 130 height 19
click at [429, 152] on button "Previous Month" at bounding box center [430, 152] width 3 height 5
click at [461, 220] on span "23" at bounding box center [459, 220] width 8 height 8
type input "[DATE]"
click at [433, 151] on button "Save" at bounding box center [431, 154] width 24 height 12
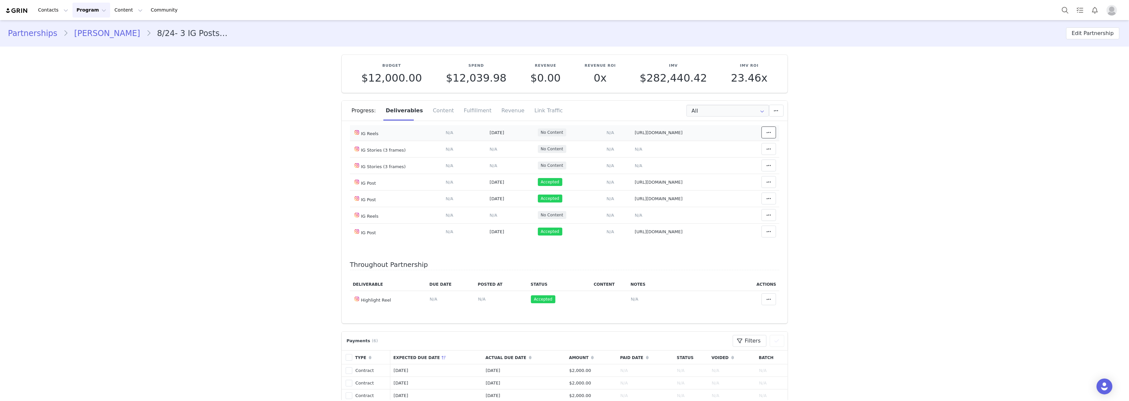
click at [766, 135] on icon at bounding box center [768, 132] width 5 height 5
click at [718, 177] on div "Mark as Accepted" at bounding box center [706, 175] width 82 height 15
click at [635, 152] on span "N/A" at bounding box center [639, 149] width 8 height 5
drag, startPoint x: 614, startPoint y: 147, endPoint x: 528, endPoint y: 4, distance: 166.5
click at [613, 145] on textarea at bounding box center [632, 137] width 130 height 40
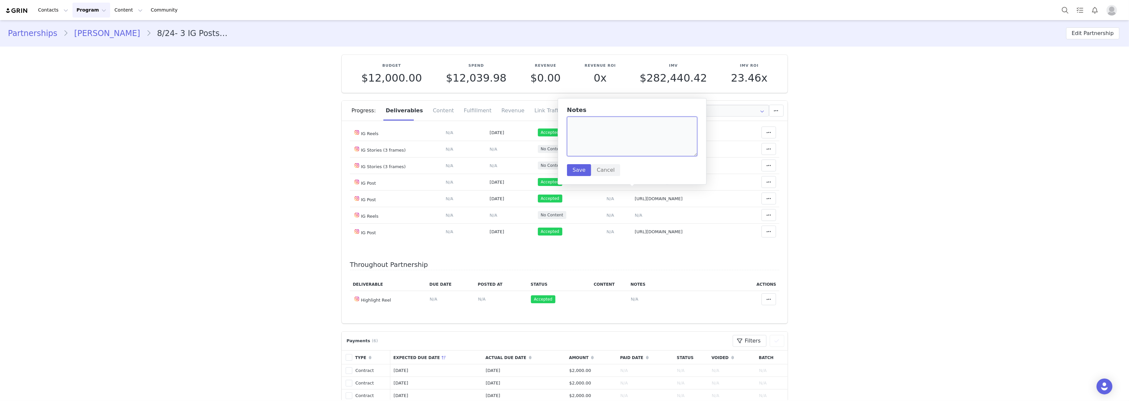
paste textarea "https://static-resources.creatoriq.com/instagram-stories/videos/369040948647008…"
paste textarea "https://static-resources.creatoriq.com/instagram-stories/videos/369041965635685…"
paste textarea "https://static-resources.creatoriq.com/instagram-stories/videos/369042198469888…"
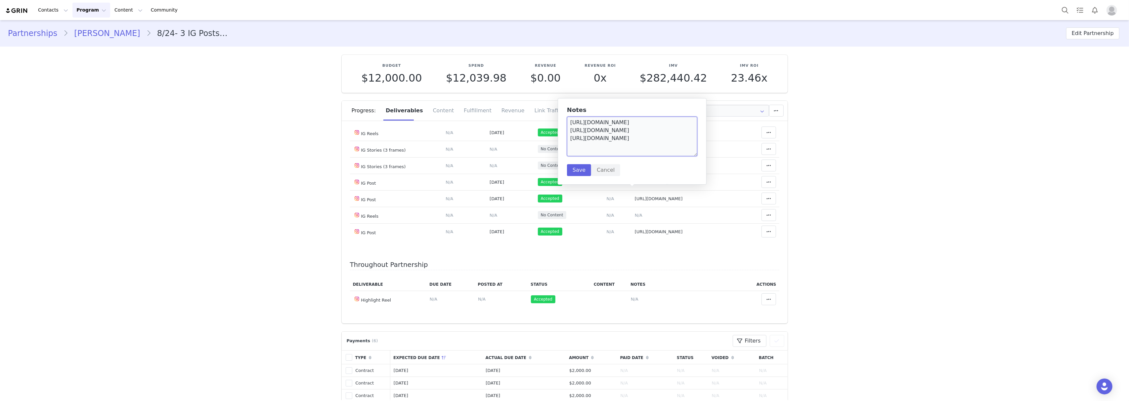
type textarea "https://static-resources.creatoriq.com/instagram-stories/videos/369040948647008…"
click at [573, 172] on button "Save" at bounding box center [579, 170] width 24 height 12
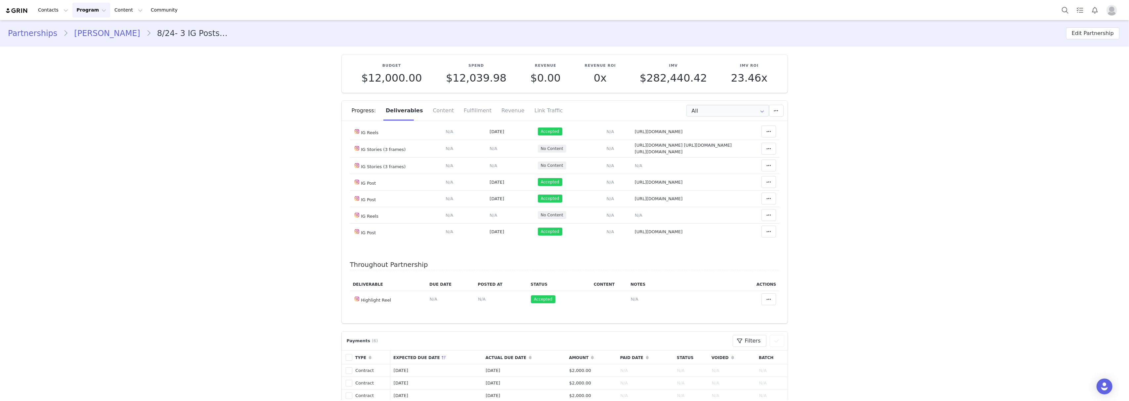
scroll to position [0, 0]
click at [635, 154] on span "https://static-resources.creatoriq.com/instagram-stories/videos/369040948647008…" at bounding box center [683, 149] width 97 height 12
type textarea "https://static-resources.creatoriq.com/instagram-stories/videos/369040948647008…"
click at [612, 124] on textarea "https://static-resources.creatoriq.com/instagram-stories/videos/369040948647008…" at bounding box center [675, 134] width 130 height 40
click at [614, 120] on textarea "https://static-resources.creatoriq.com/instagram-stories/videos/369040948647008…" at bounding box center [675, 134] width 130 height 40
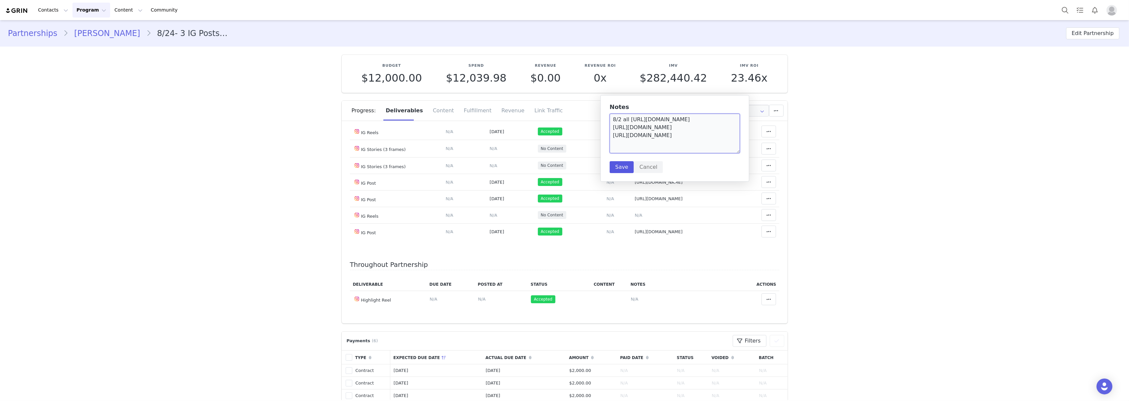
type textarea "8/2 all https://static-resources.creatoriq.com/instagram-stories/videos/3690409…"
click at [614, 167] on button "Save" at bounding box center [622, 167] width 24 height 12
click at [635, 168] on span "N/A" at bounding box center [639, 165] width 8 height 5
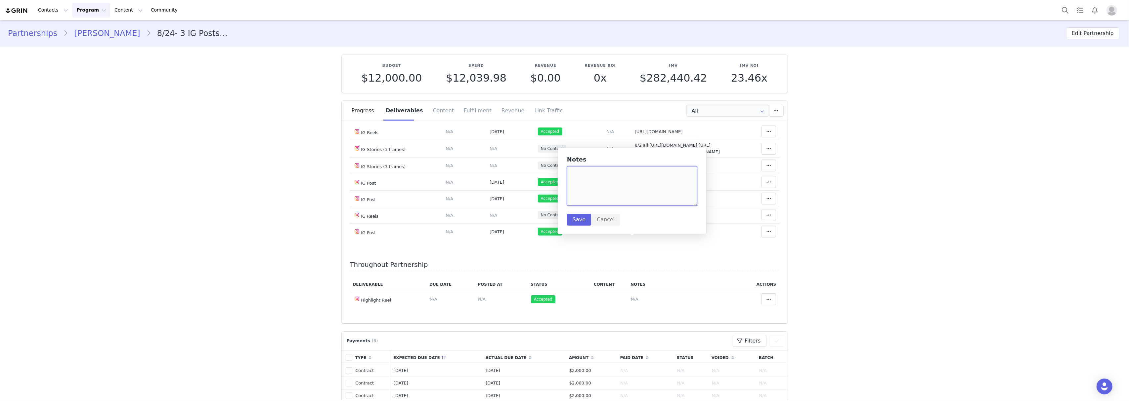
click at [623, 188] on textarea at bounding box center [632, 186] width 130 height 40
paste textarea "https://static-resources.creatoriq.com/instagram-stories/videos/369319504415693…"
paste textarea "https://static-resources.creatoriq.com/instagram-stories/videos/369319586097242…"
paste textarea "https://static-resources.creatoriq.com/instagram-stories/videos/369319714428704…"
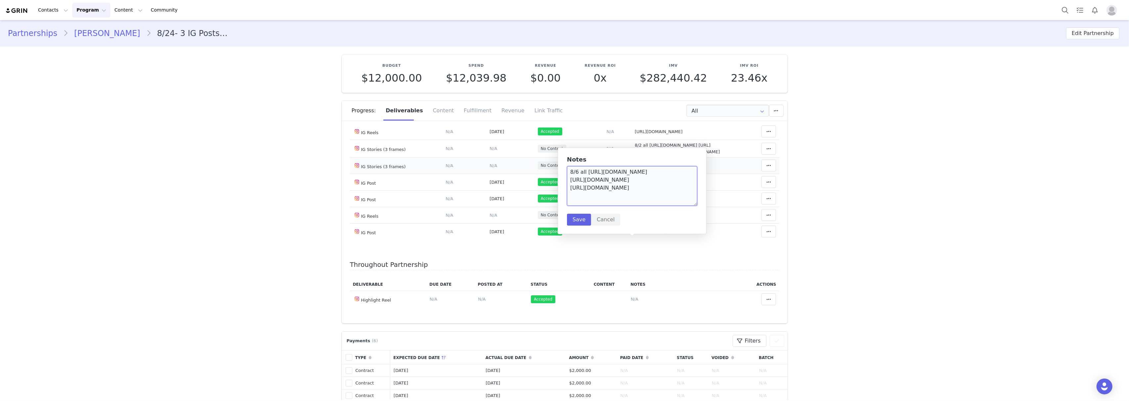
scroll to position [18, 0]
type textarea "8/6 all https://static-resources.creatoriq.com/instagram-stories/videos/3693195…"
click at [578, 222] on button "Save" at bounding box center [579, 220] width 24 height 12
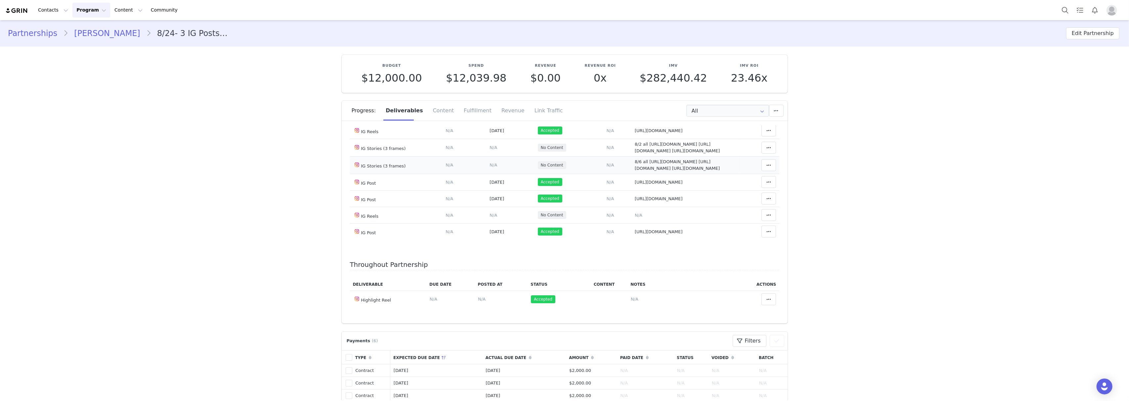
scroll to position [0, 0]
click at [761, 154] on button at bounding box center [768, 148] width 15 height 12
click at [720, 205] on div "Mark as Accepted" at bounding box center [706, 208] width 82 height 15
click at [765, 169] on span at bounding box center [769, 165] width 8 height 8
click at [728, 262] on div "Mark as Accepted" at bounding box center [706, 258] width 82 height 15
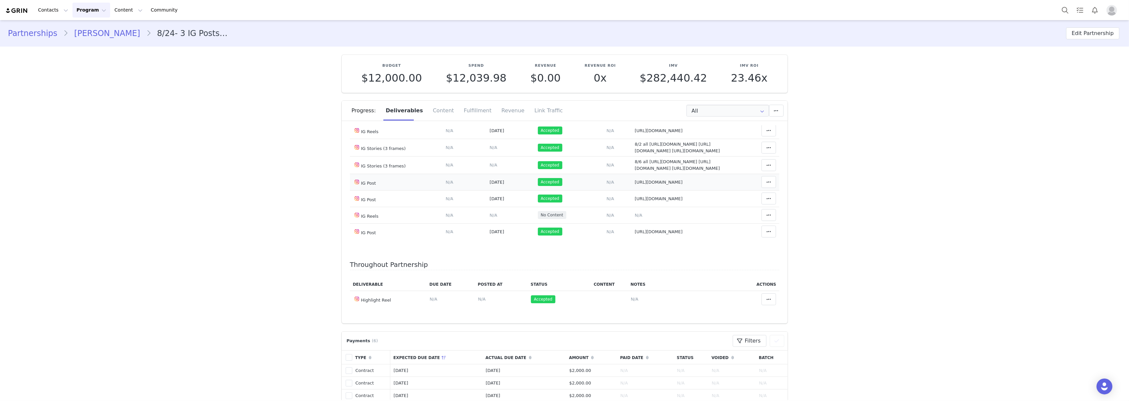
scroll to position [1220, 0]
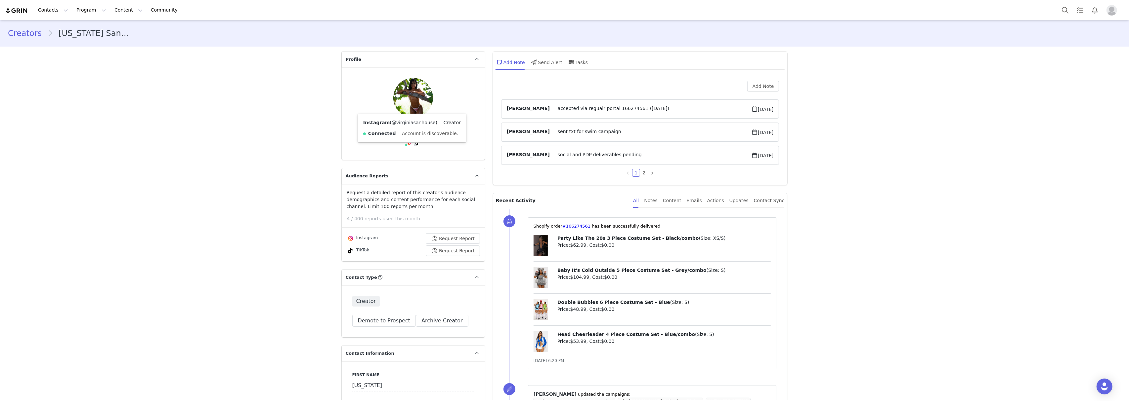
click at [400, 122] on link "@virginiasanhouse" at bounding box center [414, 122] width 44 height 5
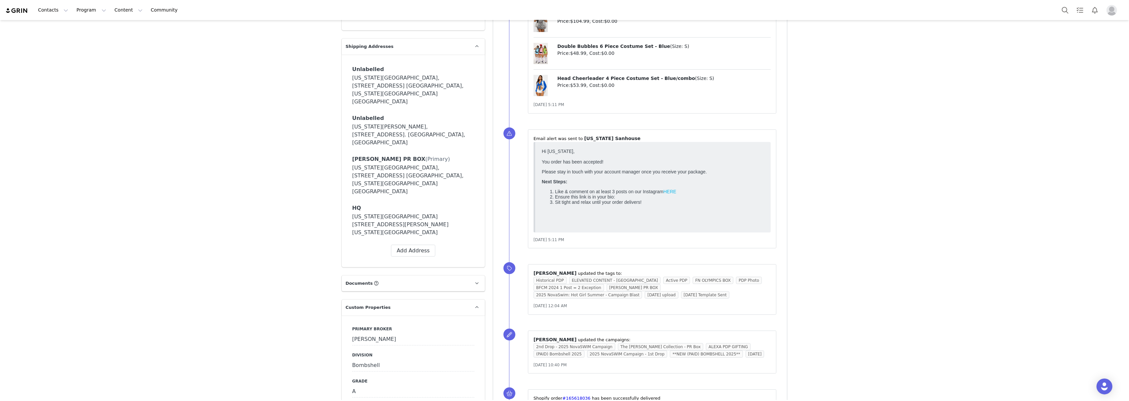
scroll to position [794, 0]
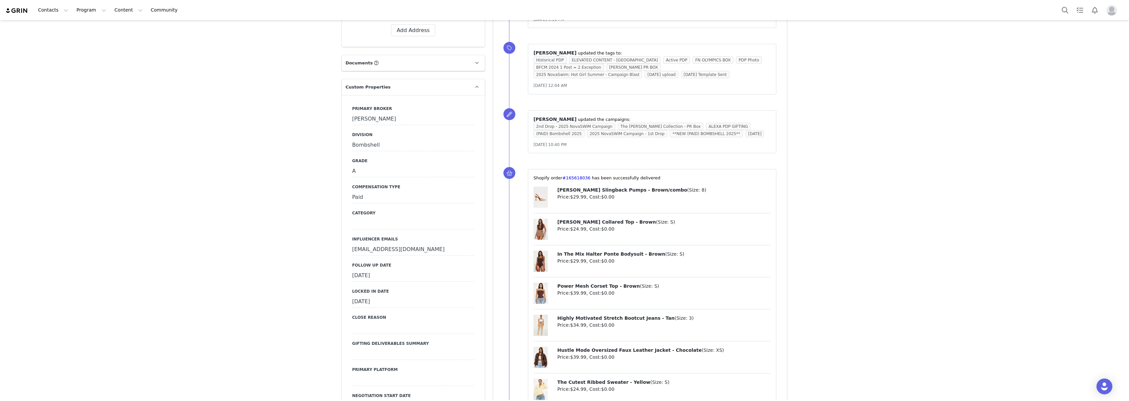
click at [392, 270] on div "September 18th, 2025" at bounding box center [413, 276] width 122 height 12
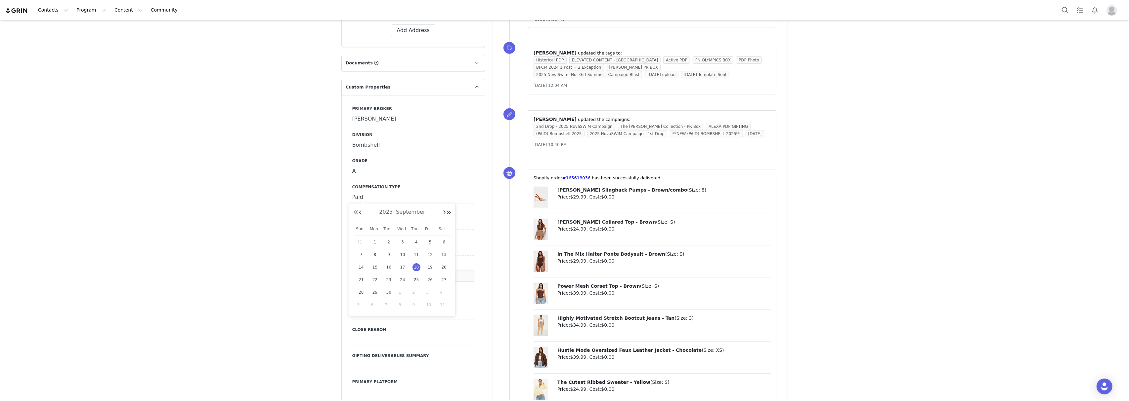
click at [400, 292] on span "1" at bounding box center [403, 293] width 8 height 8
type input "[DATE]"
click at [353, 285] on button "Save" at bounding box center [361, 289] width 18 height 9
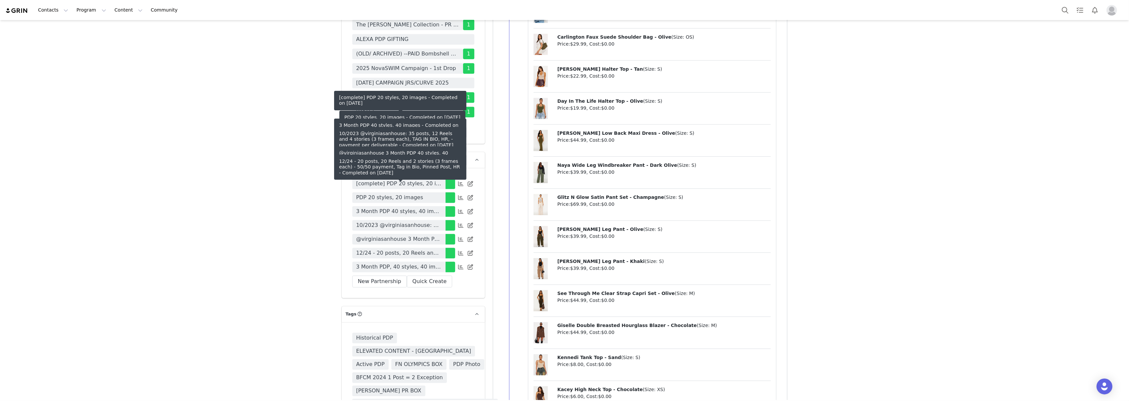
scroll to position [2249, 0]
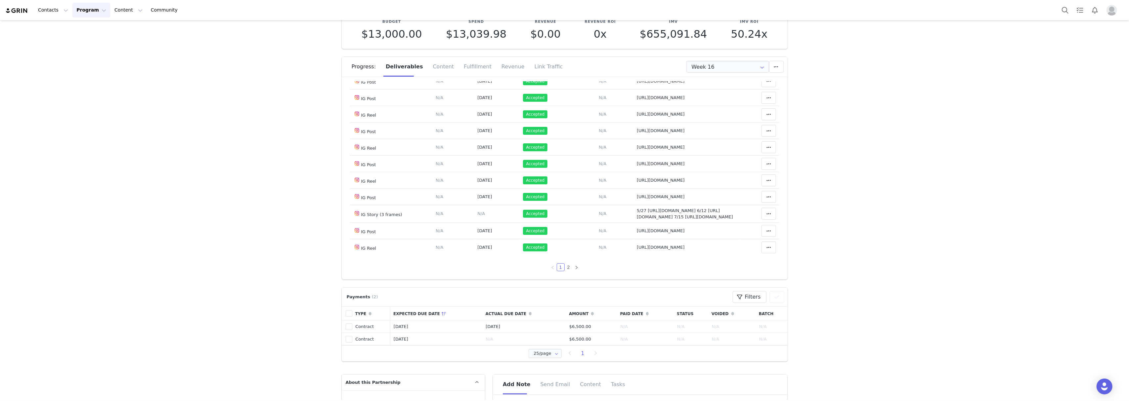
scroll to position [474, 0]
click at [565, 268] on link "2" at bounding box center [568, 267] width 7 height 7
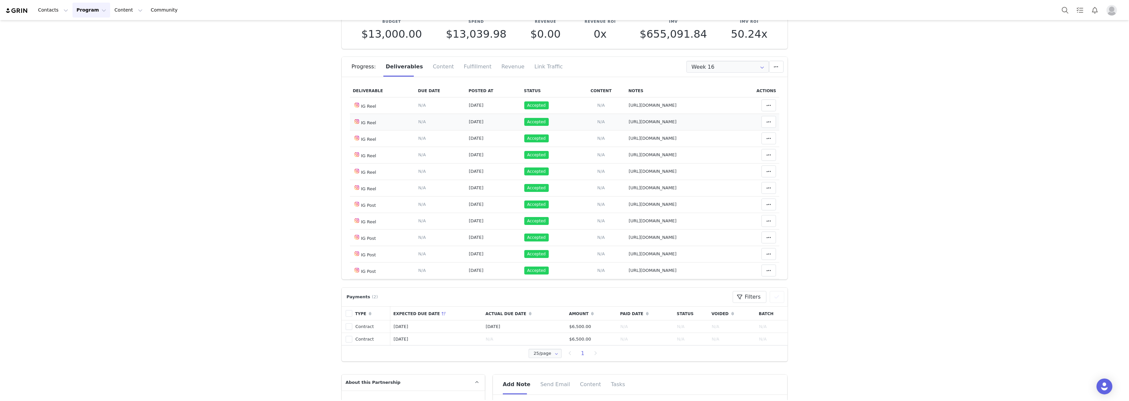
click at [629, 119] on span "[URL][DOMAIN_NAME]" at bounding box center [653, 121] width 48 height 5
click at [628, 72] on textarea "[URL][DOMAIN_NAME]" at bounding box center [666, 67] width 130 height 40
click at [637, 100] on button "Cancel" at bounding box center [639, 100] width 29 height 12
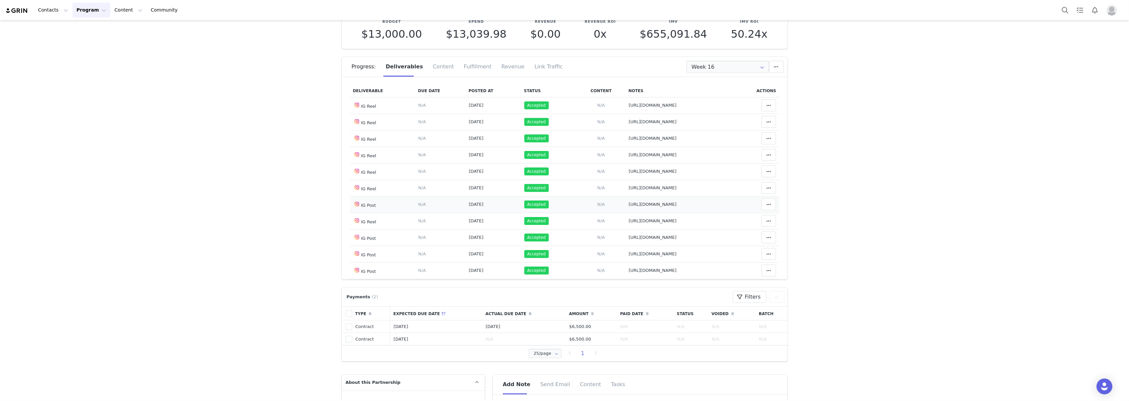
scroll to position [75, 0]
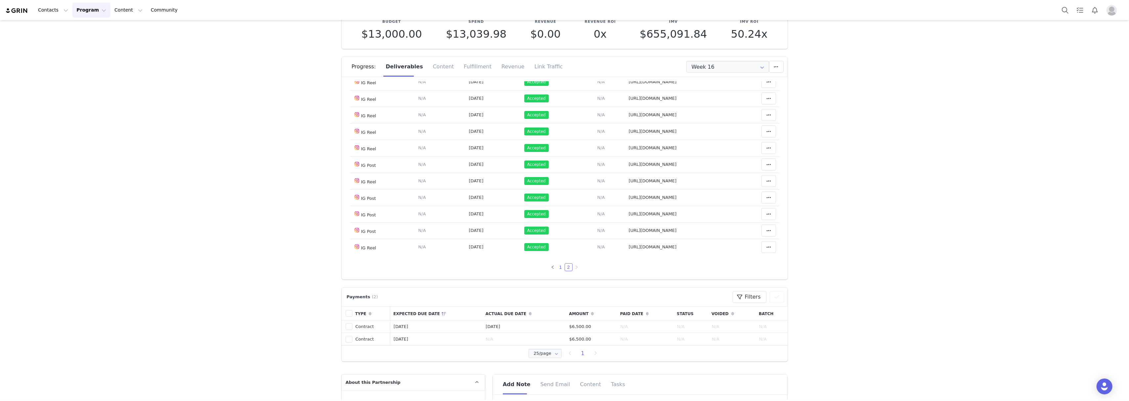
click at [557, 269] on link "1" at bounding box center [560, 267] width 7 height 7
click at [637, 117] on span "[URL][DOMAIN_NAME]" at bounding box center [661, 114] width 48 height 5
type textarea "[URL][DOMAIN_NAME]"
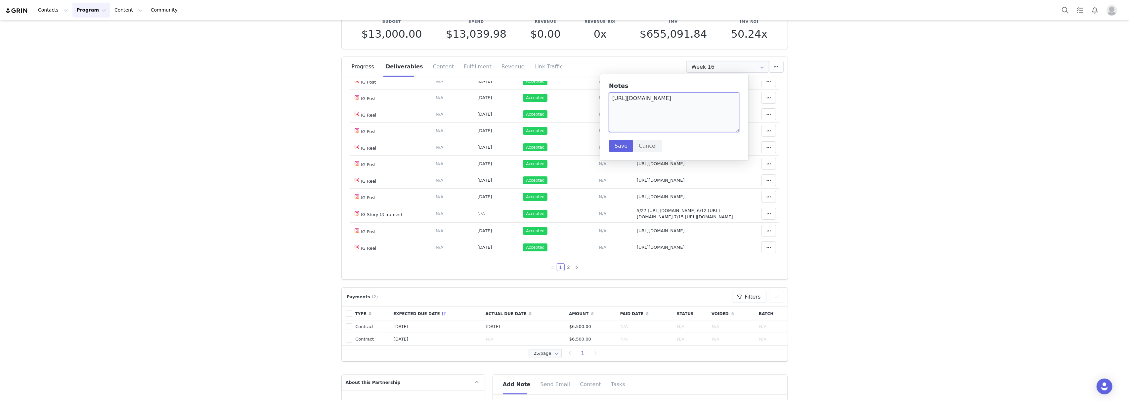
click at [639, 116] on textarea "[URL][DOMAIN_NAME]" at bounding box center [674, 113] width 130 height 40
click at [644, 148] on button "Cancel" at bounding box center [647, 146] width 29 height 12
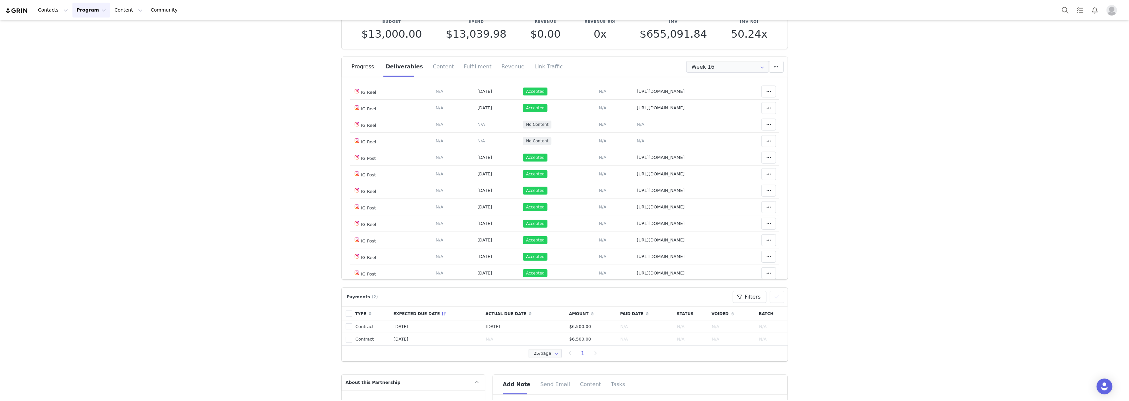
scroll to position [309, 0]
click at [637, 119] on span "N/A" at bounding box center [641, 116] width 8 height 5
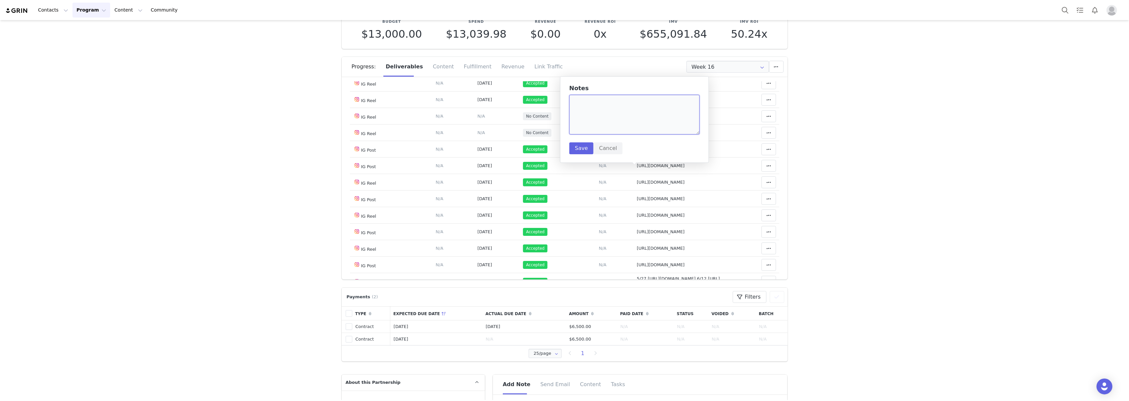
click at [608, 113] on textarea at bounding box center [634, 115] width 130 height 40
paste textarea "[URL][DOMAIN_NAME]"
type textarea "[URL][DOMAIN_NAME]"
click at [586, 151] on button "Save" at bounding box center [581, 149] width 24 height 12
click at [477, 119] on span "N/A" at bounding box center [481, 116] width 8 height 5
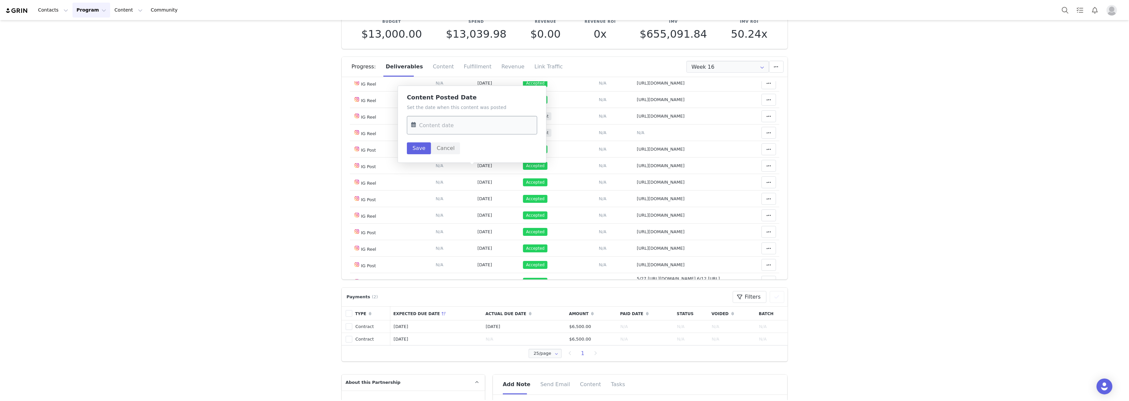
click at [474, 119] on input "text" at bounding box center [472, 125] width 130 height 19
click at [432, 177] on span "29" at bounding box center [433, 178] width 8 height 8
type input "[DATE]"
click at [425, 148] on button "Save" at bounding box center [419, 149] width 24 height 12
click at [766, 119] on icon at bounding box center [768, 116] width 5 height 5
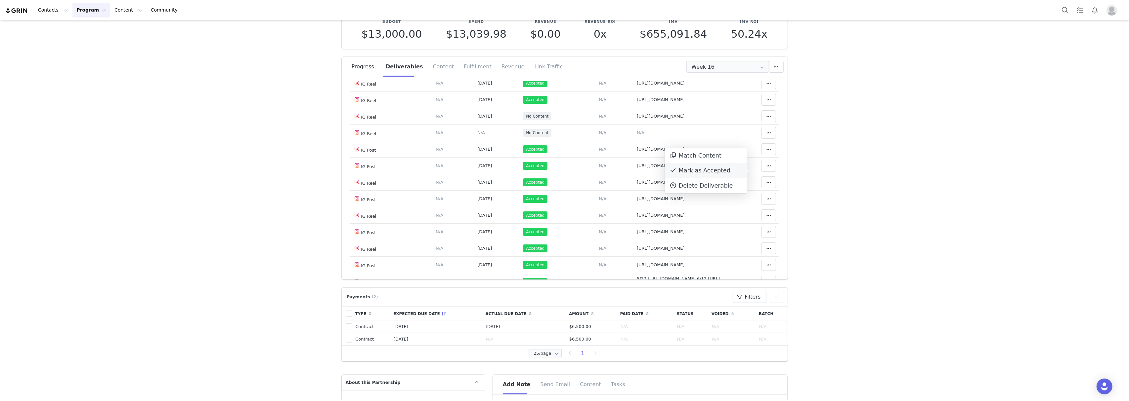
click at [719, 171] on div "Mark as Accepted" at bounding box center [706, 170] width 82 height 15
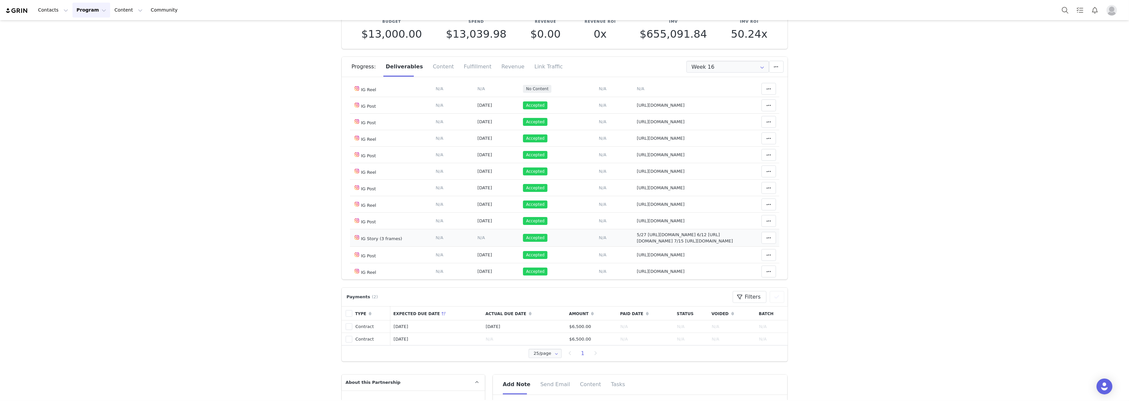
scroll to position [474, 0]
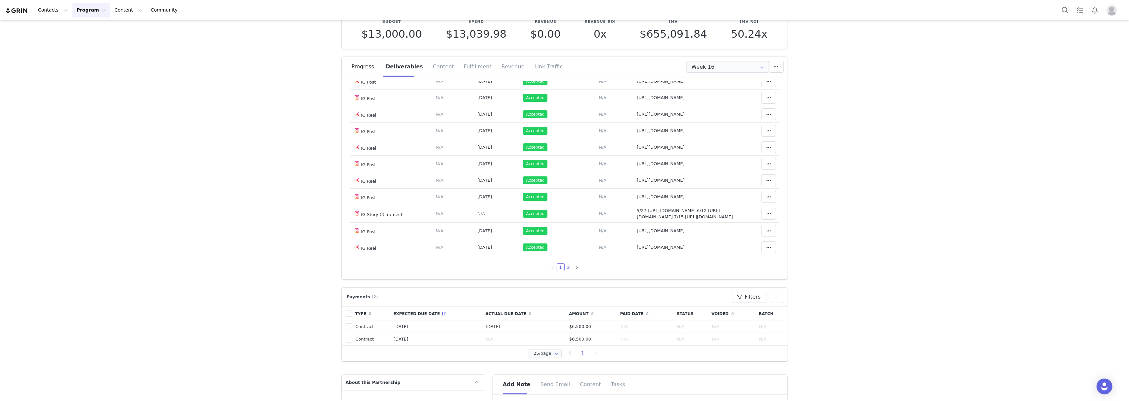
click at [565, 266] on link "2" at bounding box center [568, 267] width 7 height 7
